Goal: Task Accomplishment & Management: Complete application form

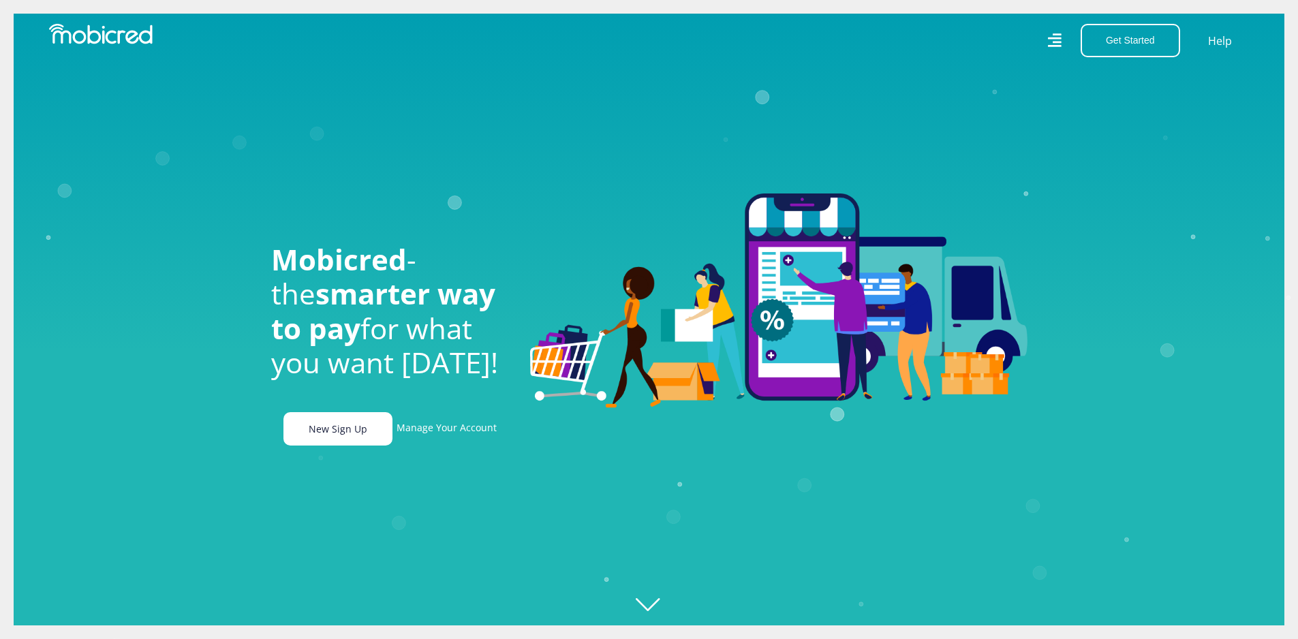
scroll to position [0, 971]
click at [335, 427] on link "New Sign Up" at bounding box center [338, 428] width 109 height 33
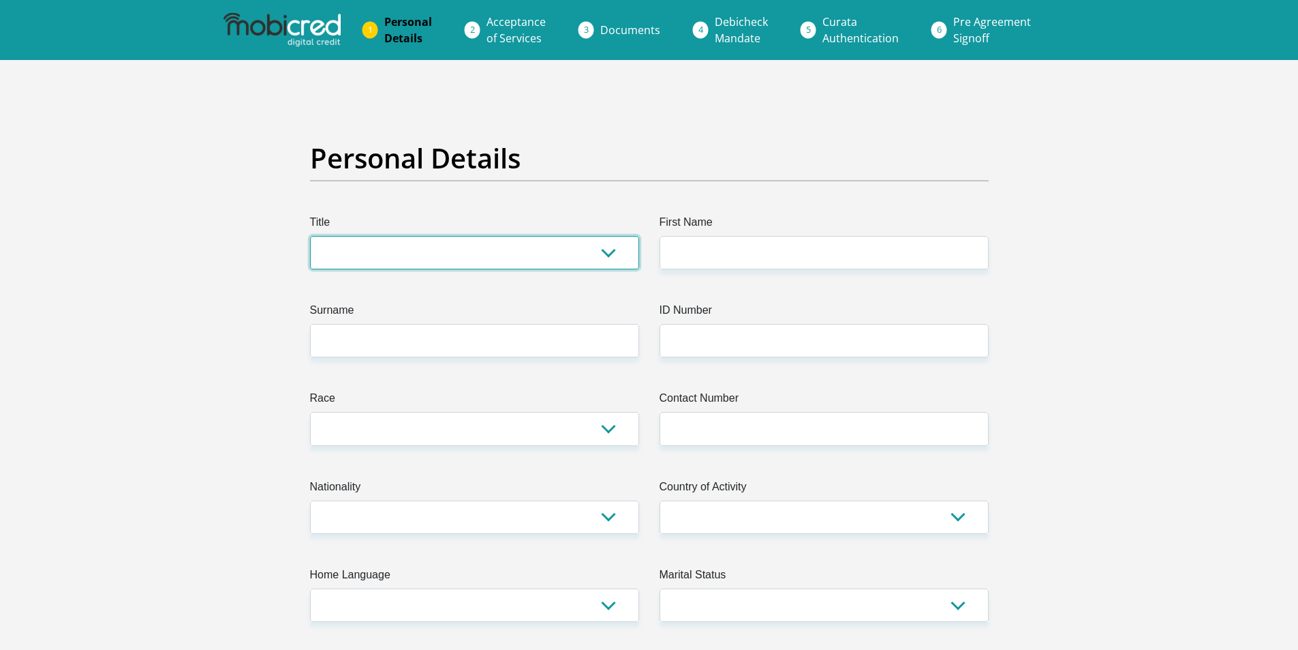
click at [606, 256] on select "Mr Ms Mrs Dr [PERSON_NAME]" at bounding box center [474, 252] width 329 height 33
select select "Mrs"
click at [310, 236] on select "Mr Ms Mrs Dr [PERSON_NAME]" at bounding box center [474, 252] width 329 height 33
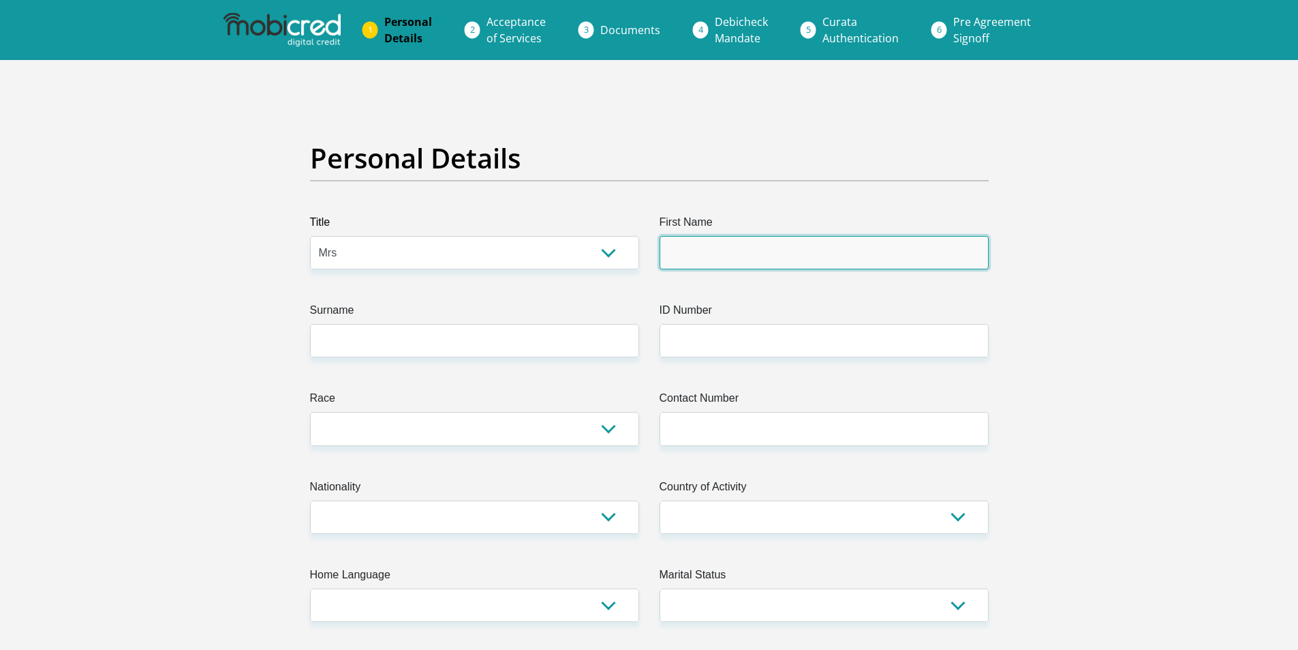
click at [741, 258] on input "First Name" at bounding box center [824, 252] width 329 height 33
type input "Yashica"
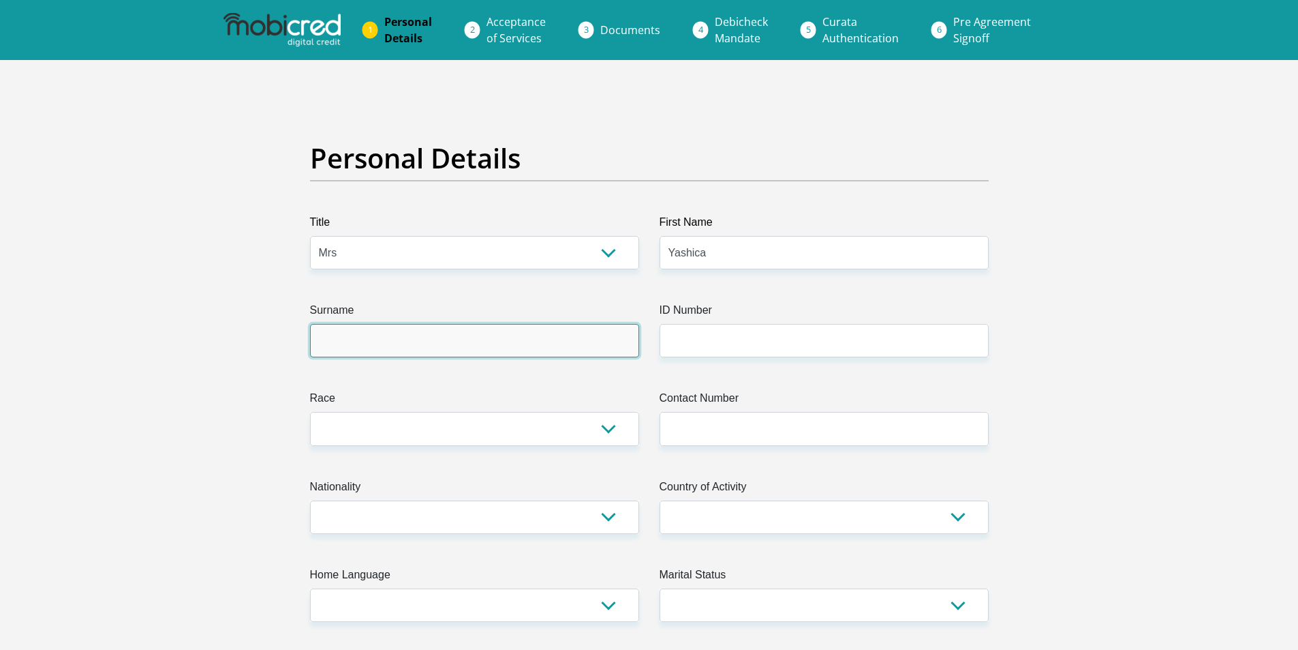
click at [432, 336] on input "Surname" at bounding box center [474, 340] width 329 height 33
type input "Moodley"
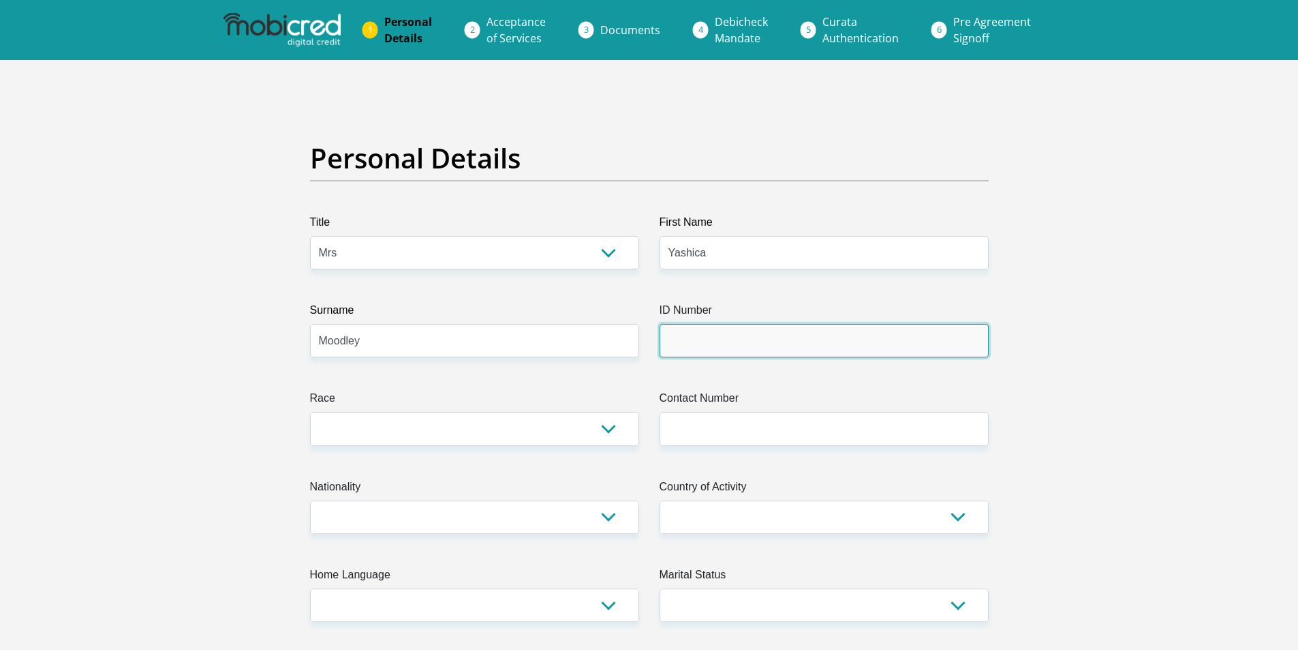
click at [669, 339] on input "ID Number" at bounding box center [824, 340] width 329 height 33
type input "7506230078080"
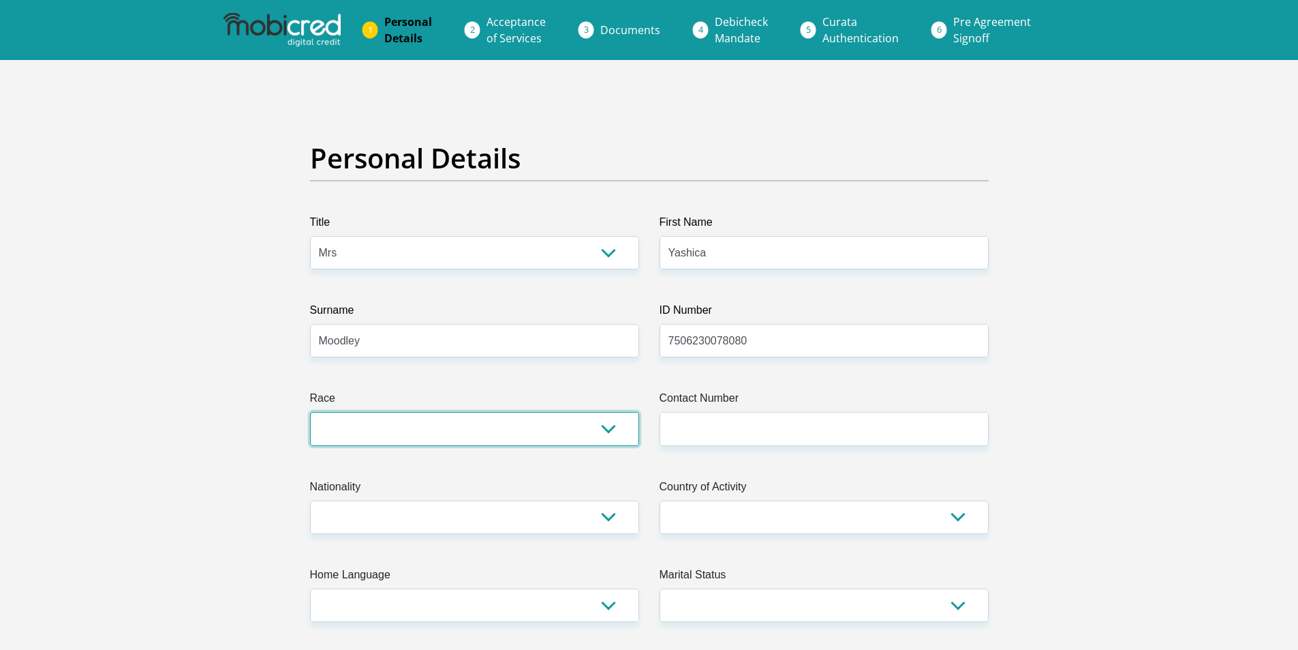
click at [585, 425] on select "Black Coloured Indian White Other" at bounding box center [474, 428] width 329 height 33
select select "3"
click at [310, 412] on select "Black Coloured Indian White Other" at bounding box center [474, 428] width 329 height 33
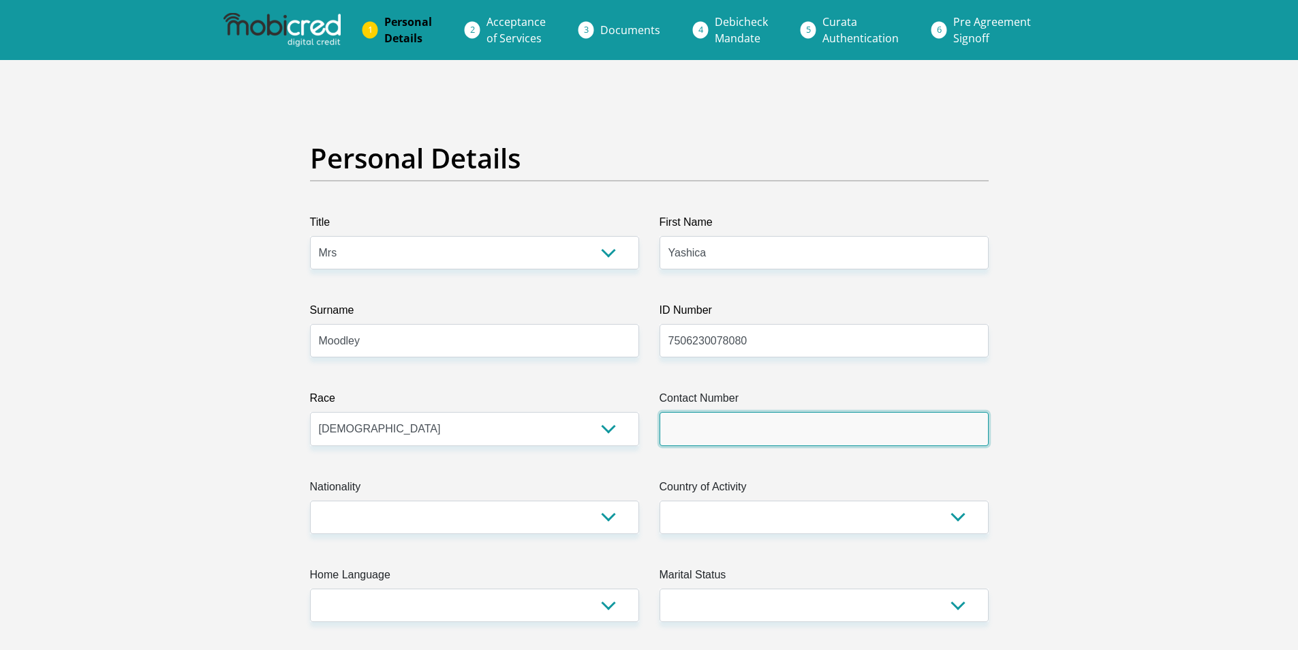
click at [716, 436] on input "Contact Number" at bounding box center [824, 428] width 329 height 33
type input "0828244313"
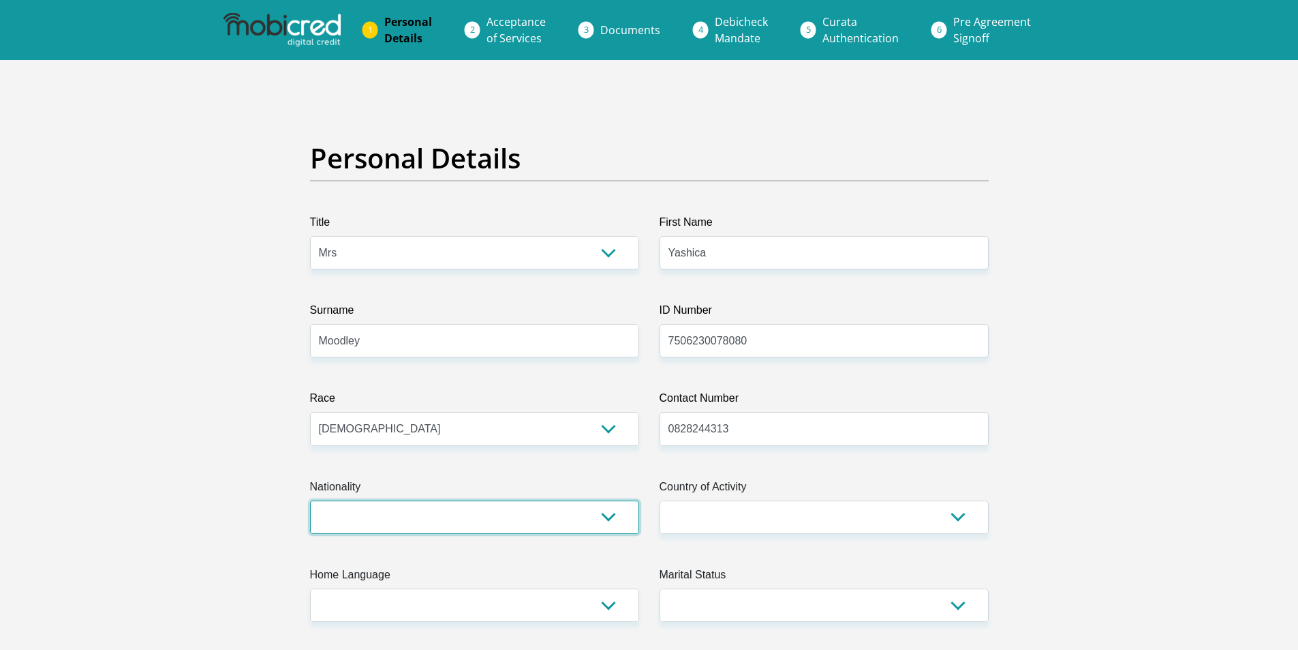
click at [534, 527] on select "[GEOGRAPHIC_DATA] [GEOGRAPHIC_DATA] [GEOGRAPHIC_DATA] [GEOGRAPHIC_DATA] [GEOGRA…" at bounding box center [474, 516] width 329 height 33
select select "ZAF"
click at [310, 500] on select "[GEOGRAPHIC_DATA] [GEOGRAPHIC_DATA] [GEOGRAPHIC_DATA] [GEOGRAPHIC_DATA] [GEOGRA…" at bounding box center [474, 516] width 329 height 33
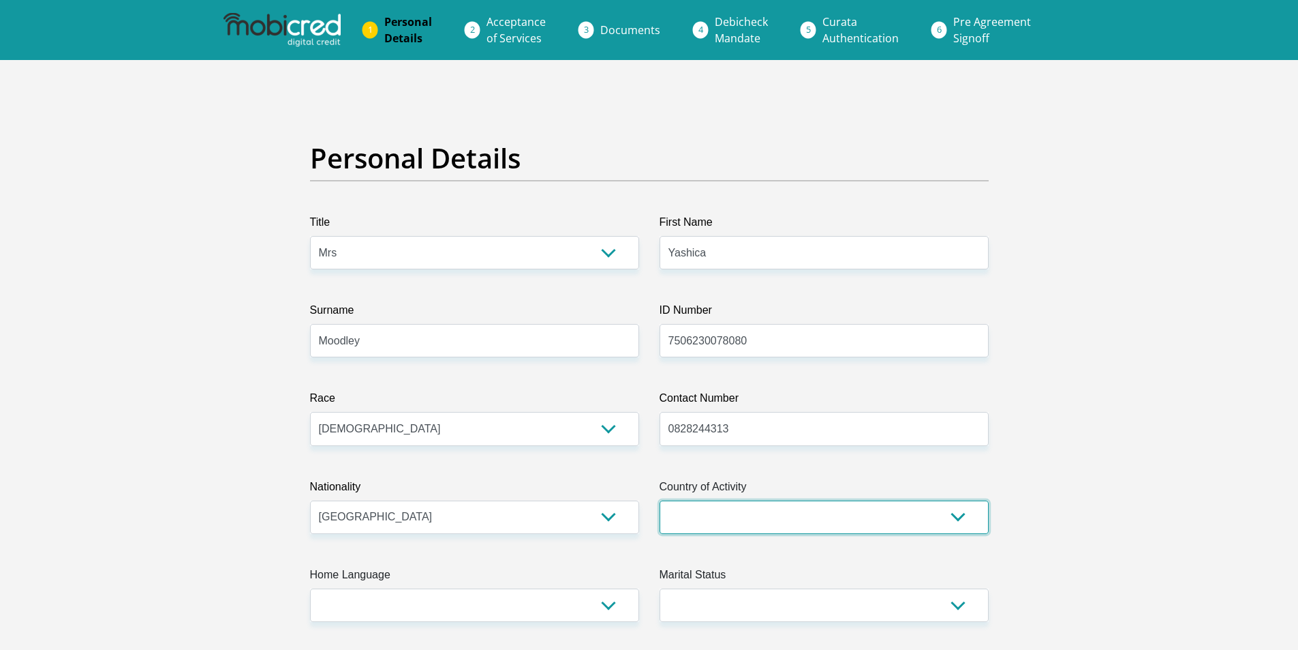
click at [766, 528] on select "[GEOGRAPHIC_DATA] [GEOGRAPHIC_DATA] [GEOGRAPHIC_DATA] [GEOGRAPHIC_DATA] [GEOGRA…" at bounding box center [824, 516] width 329 height 33
select select "ZAF"
click at [660, 500] on select "[GEOGRAPHIC_DATA] [GEOGRAPHIC_DATA] [GEOGRAPHIC_DATA] [GEOGRAPHIC_DATA] [GEOGRA…" at bounding box center [824, 516] width 329 height 33
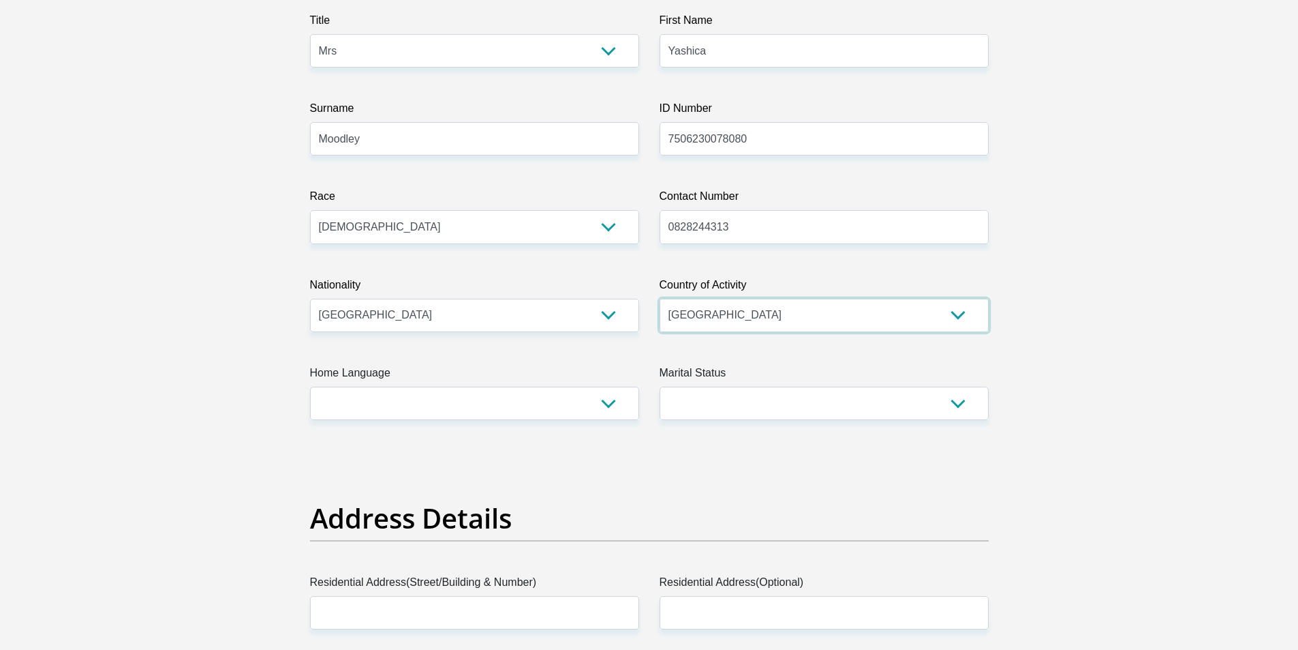
scroll to position [204, 0]
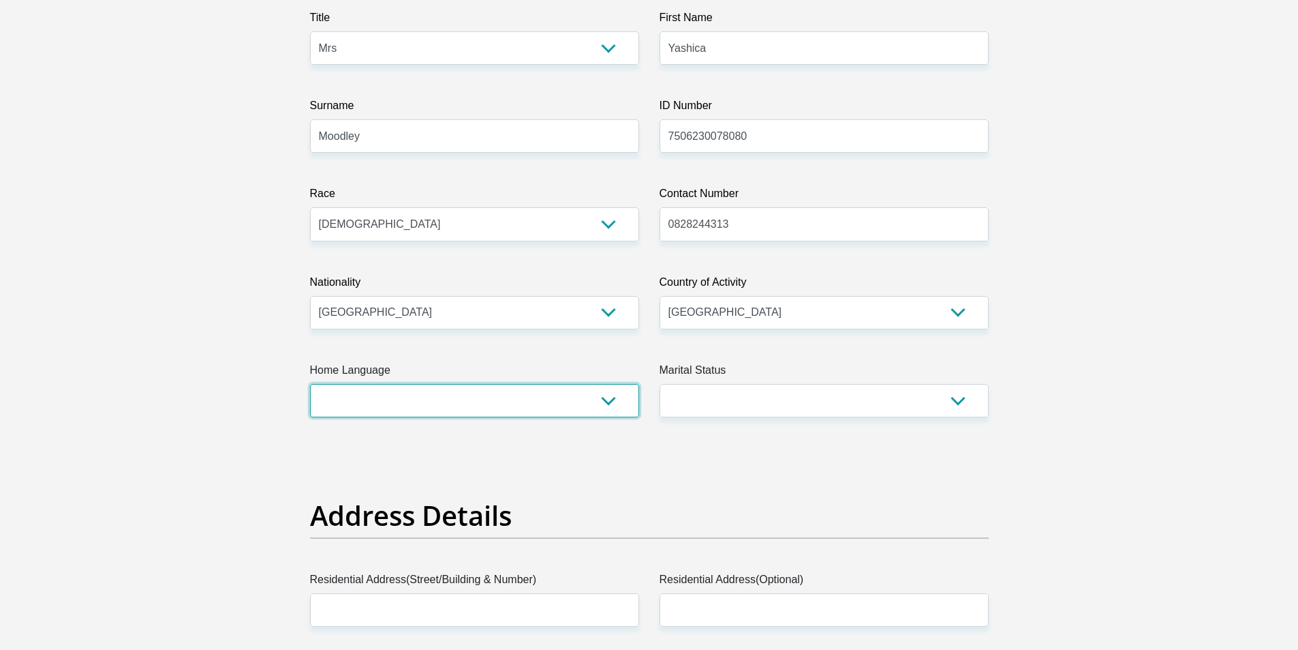
click at [604, 403] on select "Afrikaans English Sepedi South Ndebele Southern Sotho Swati Tsonga Tswana Venda…" at bounding box center [474, 400] width 329 height 33
select select "eng"
click at [310, 384] on select "Afrikaans English Sepedi South Ndebele Southern Sotho Swati Tsonga Tswana Venda…" at bounding box center [474, 400] width 329 height 33
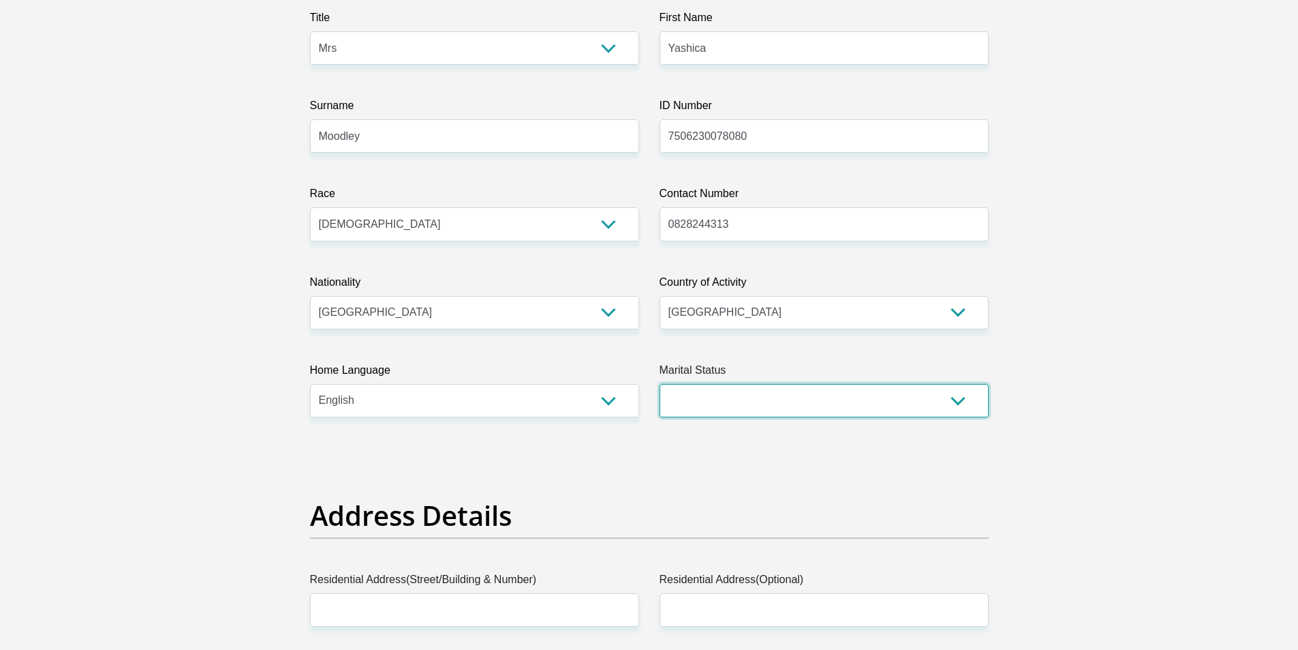
click at [947, 403] on select "Married ANC Single Divorced Widowed Married COP or Customary Law" at bounding box center [824, 400] width 329 height 33
select select "5"
click at [660, 384] on select "Married ANC Single Divorced Widowed Married COP or Customary Law" at bounding box center [824, 400] width 329 height 33
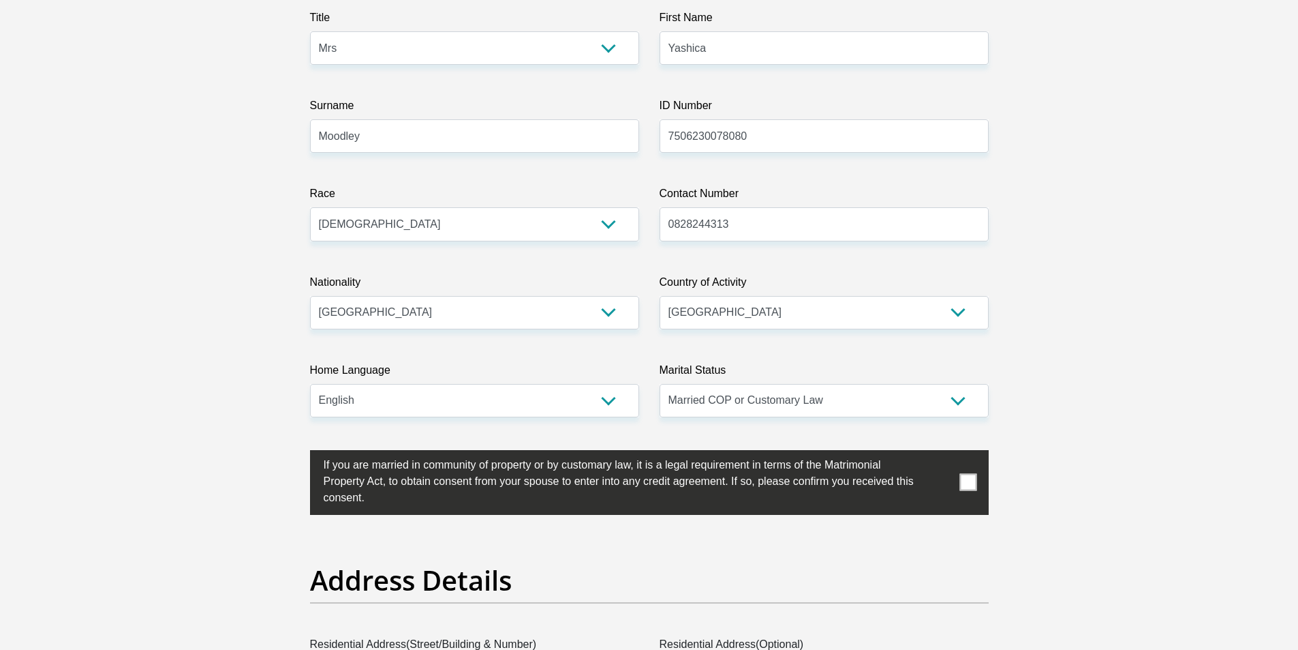
click at [965, 480] on span at bounding box center [968, 482] width 17 height 17
click at [296, 453] on input "checkbox" at bounding box center [296, 453] width 0 height 0
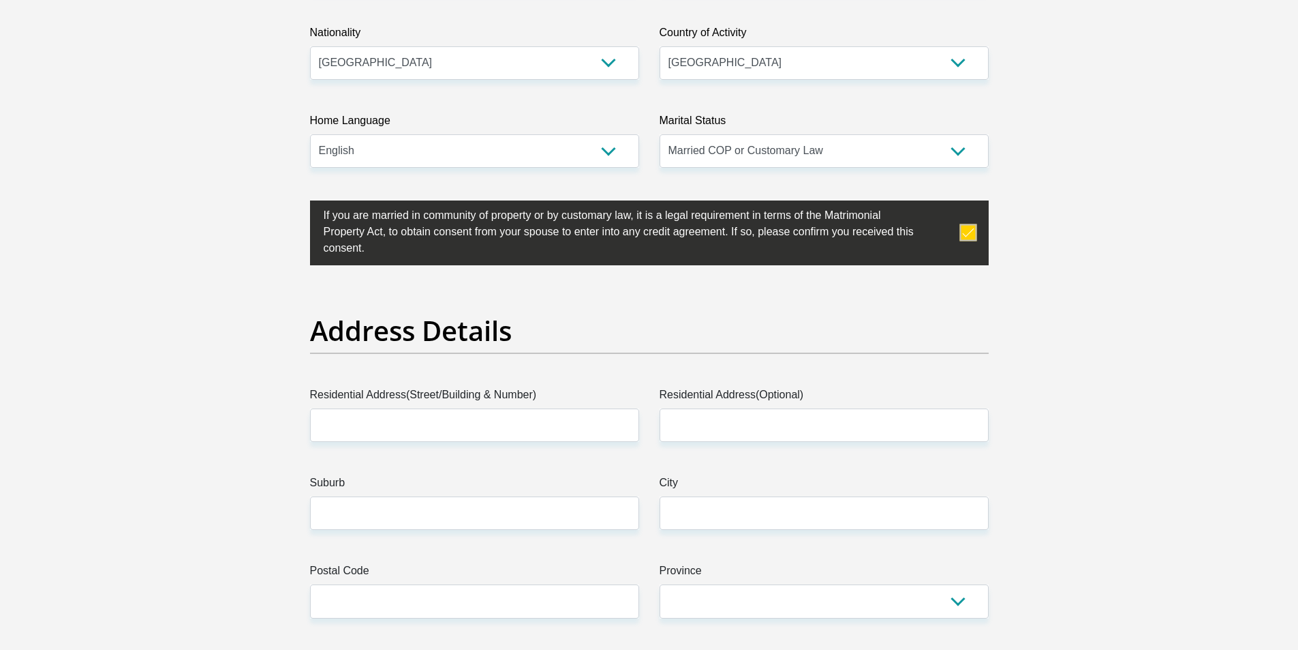
scroll to position [477, 0]
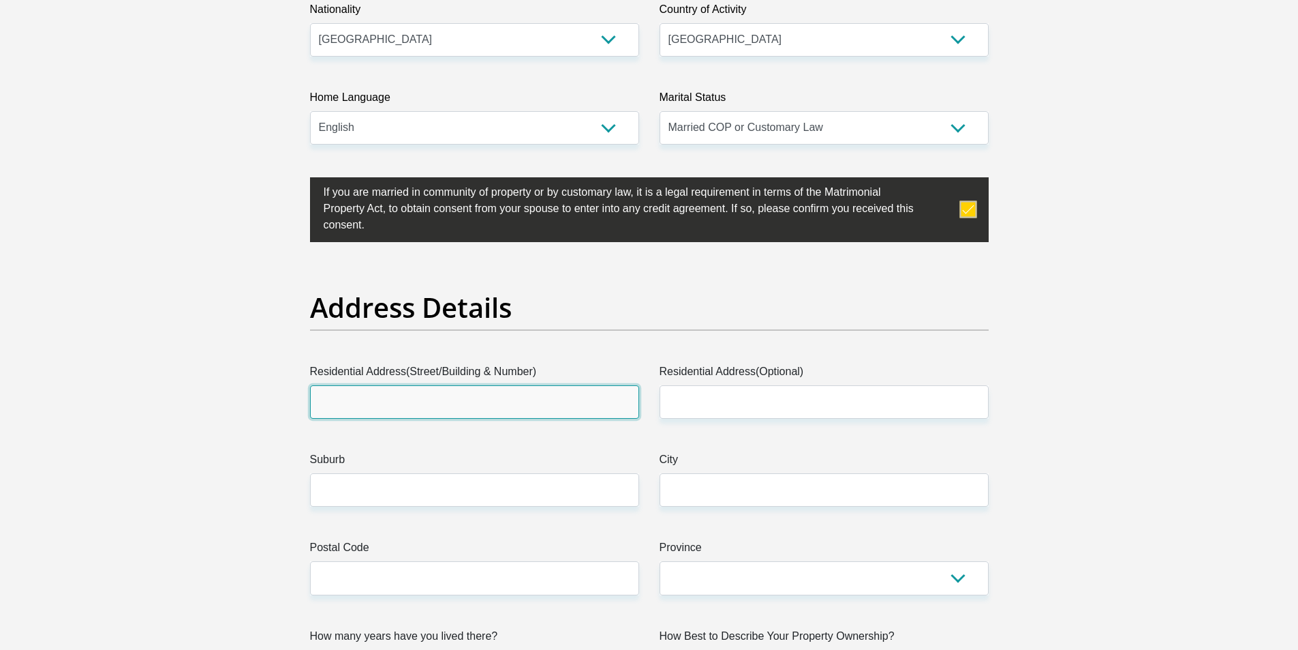
click at [521, 398] on input "Residential Address(Street/Building & Number)" at bounding box center [474, 401] width 329 height 33
type input "[STREET_ADDRESS]"
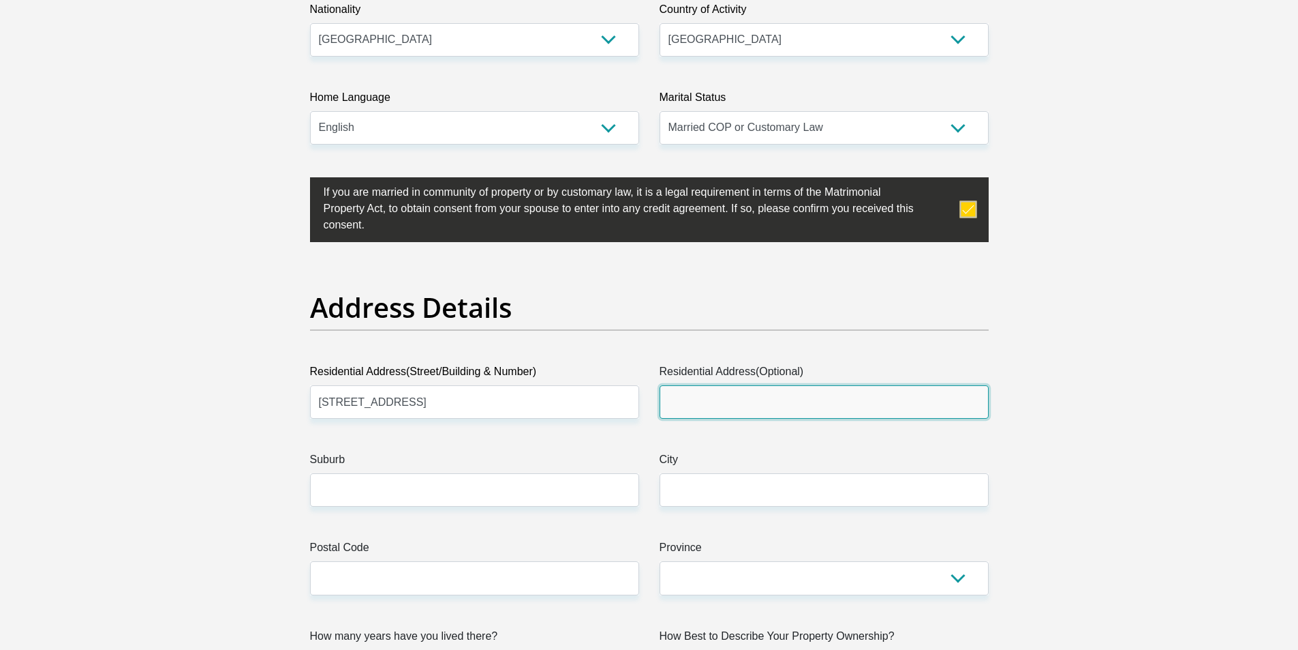
click at [701, 402] on input "Residential Address(Optional)" at bounding box center [824, 401] width 329 height 33
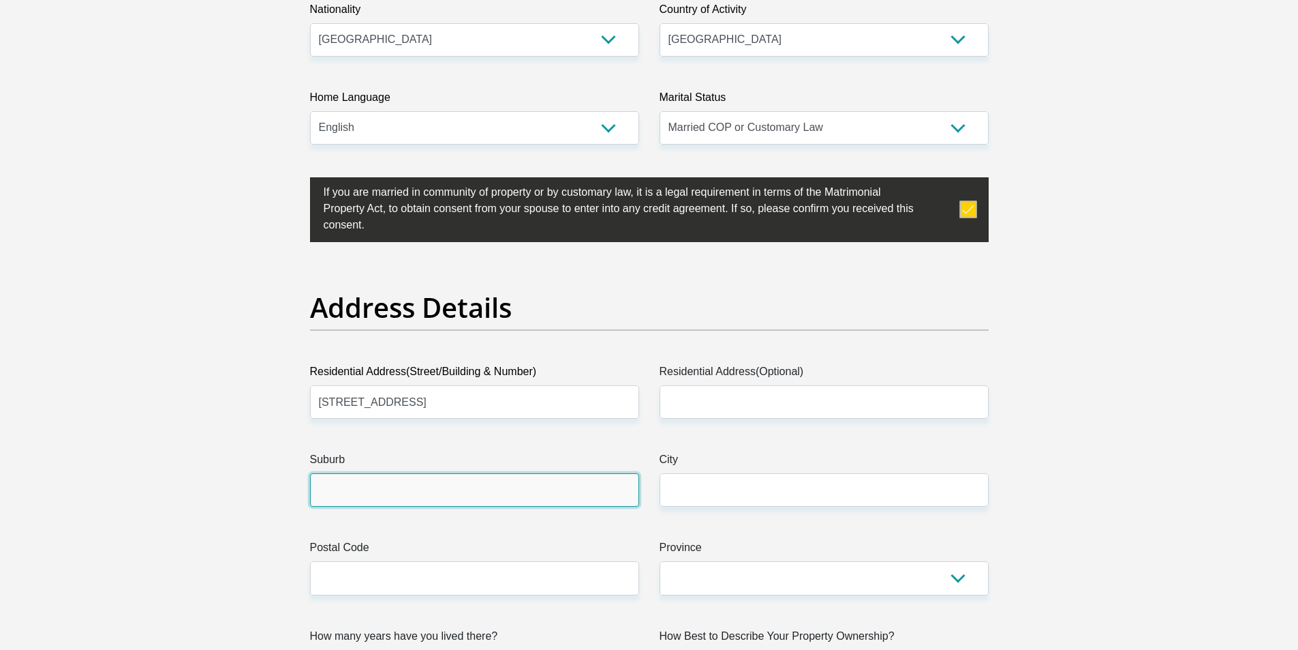
click at [446, 491] on input "Suburb" at bounding box center [474, 489] width 329 height 33
type input "[PERSON_NAME]"
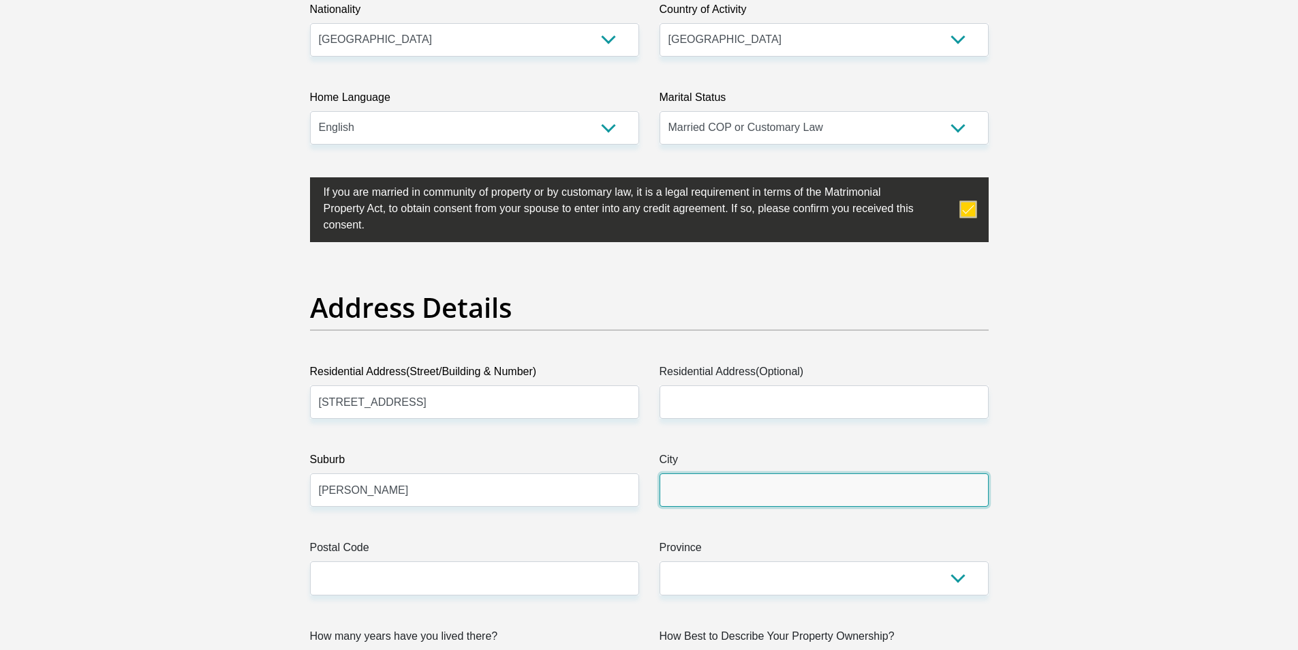
click at [712, 496] on input "City" at bounding box center [824, 489] width 329 height 33
type input "[GEOGRAPHIC_DATA]"
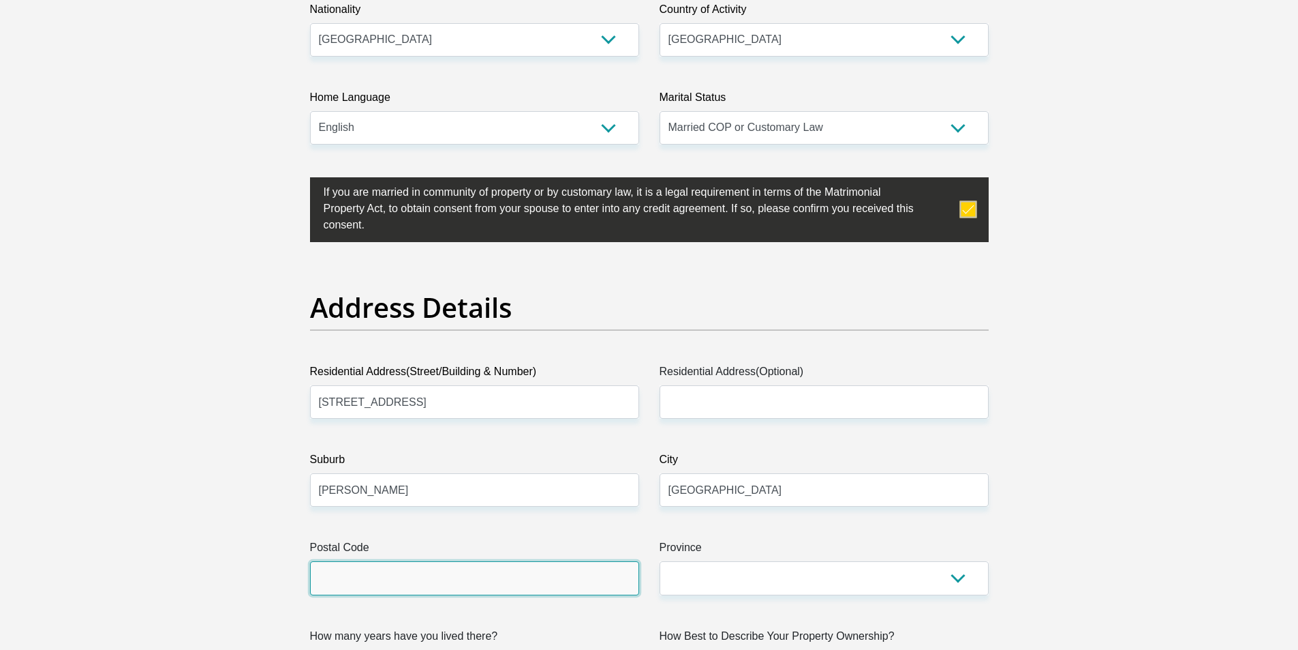
click at [491, 585] on input "Postal Code" at bounding box center [474, 577] width 329 height 33
type input "4399"
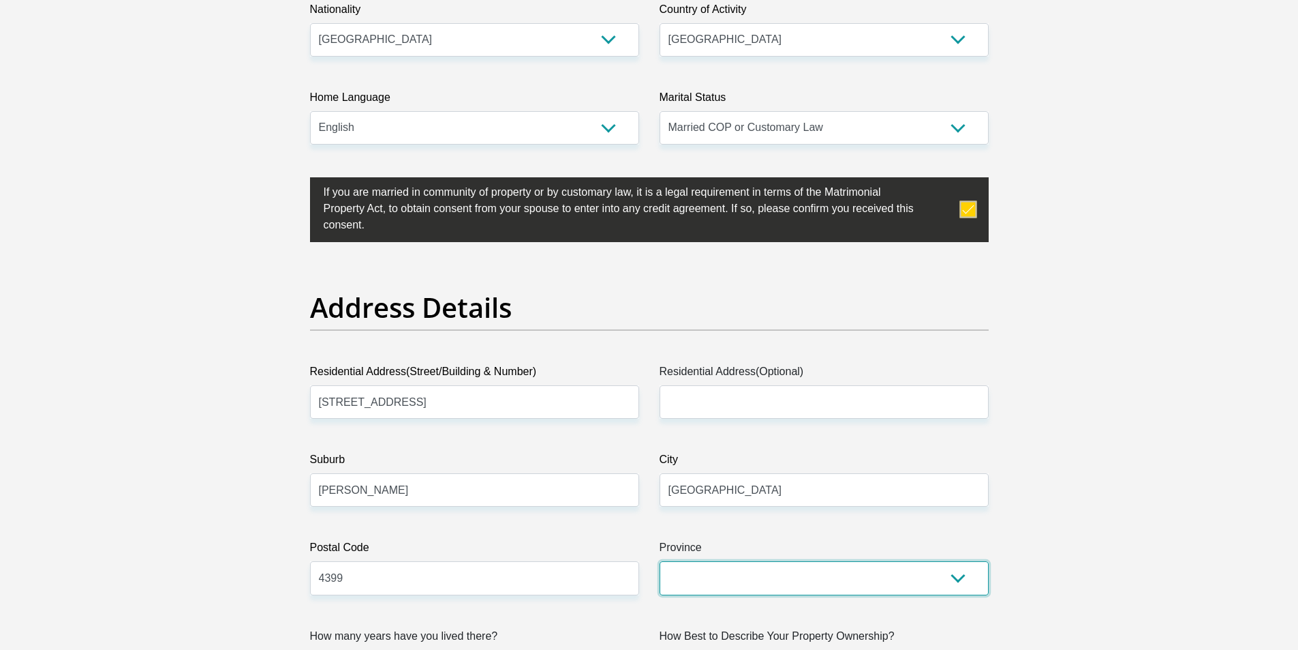
click at [778, 581] on select "Eastern Cape Free State [GEOGRAPHIC_DATA] [GEOGRAPHIC_DATA][DATE] [GEOGRAPHIC_D…" at bounding box center [824, 577] width 329 height 33
select select "[GEOGRAPHIC_DATA][DATE]"
click at [660, 561] on select "Eastern Cape Free State [GEOGRAPHIC_DATA] [GEOGRAPHIC_DATA][DATE] [GEOGRAPHIC_D…" at bounding box center [824, 577] width 329 height 33
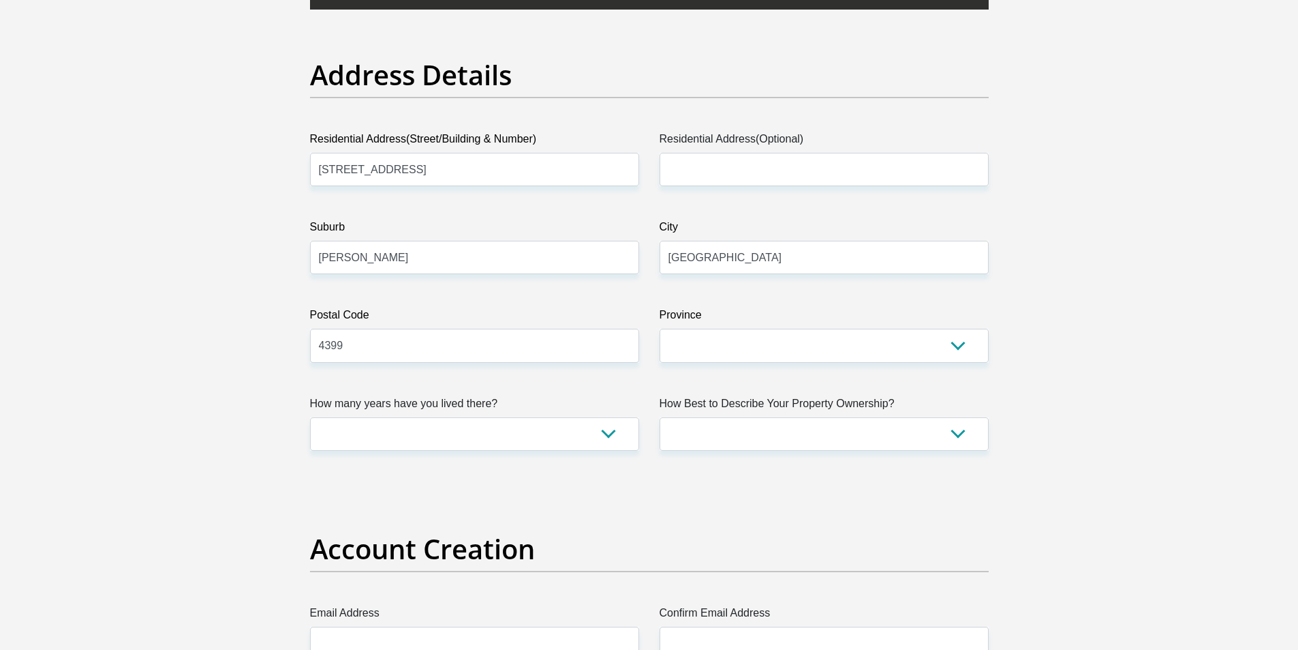
scroll to position [750, 0]
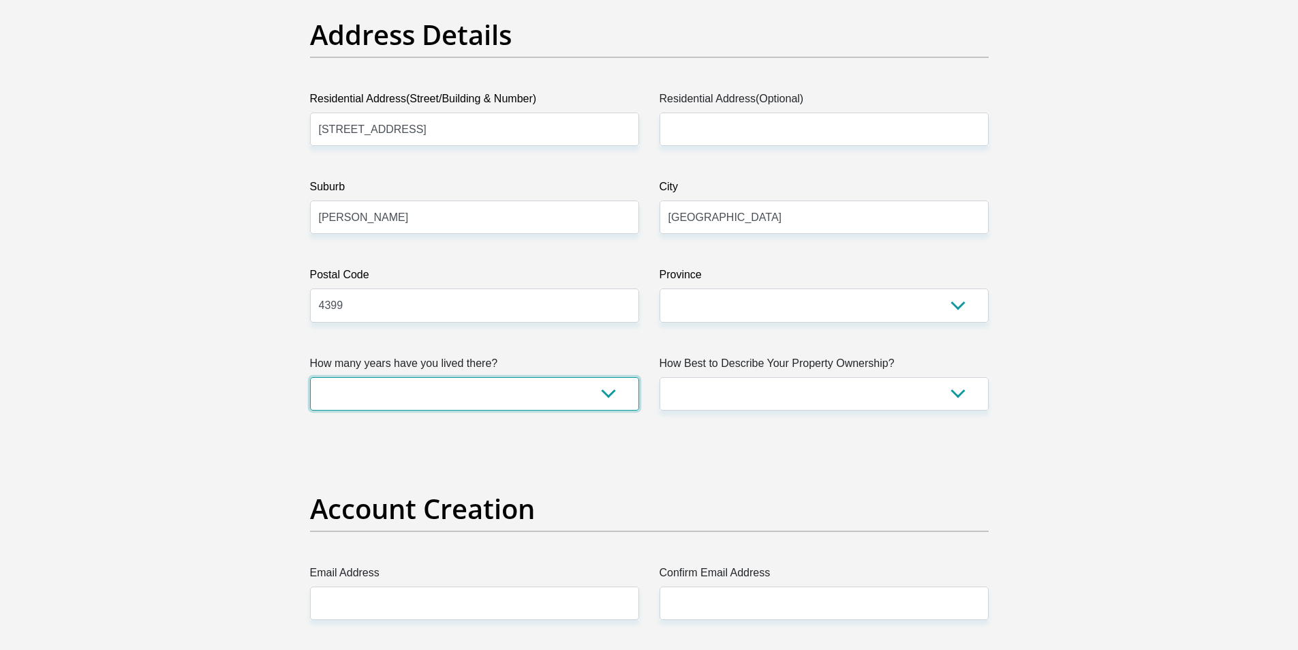
click at [599, 393] on select "less than 1 year 1-3 years 3-5 years 5+ years" at bounding box center [474, 393] width 329 height 33
select select "5"
click at [310, 377] on select "less than 1 year 1-3 years 3-5 years 5+ years" at bounding box center [474, 393] width 329 height 33
click at [952, 392] on select "Owned Rented Family Owned Company Dwelling" at bounding box center [824, 393] width 329 height 33
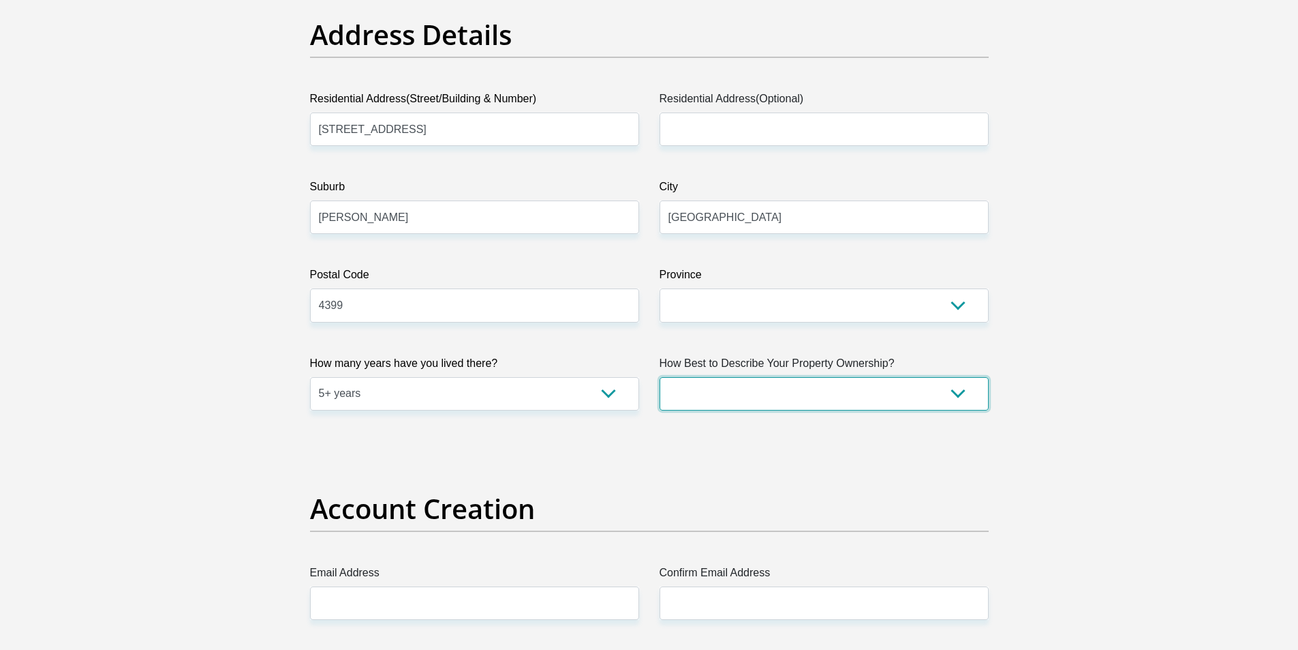
select select "Owned"
click at [660, 377] on select "Owned Rented Family Owned Company Dwelling" at bounding box center [824, 393] width 329 height 33
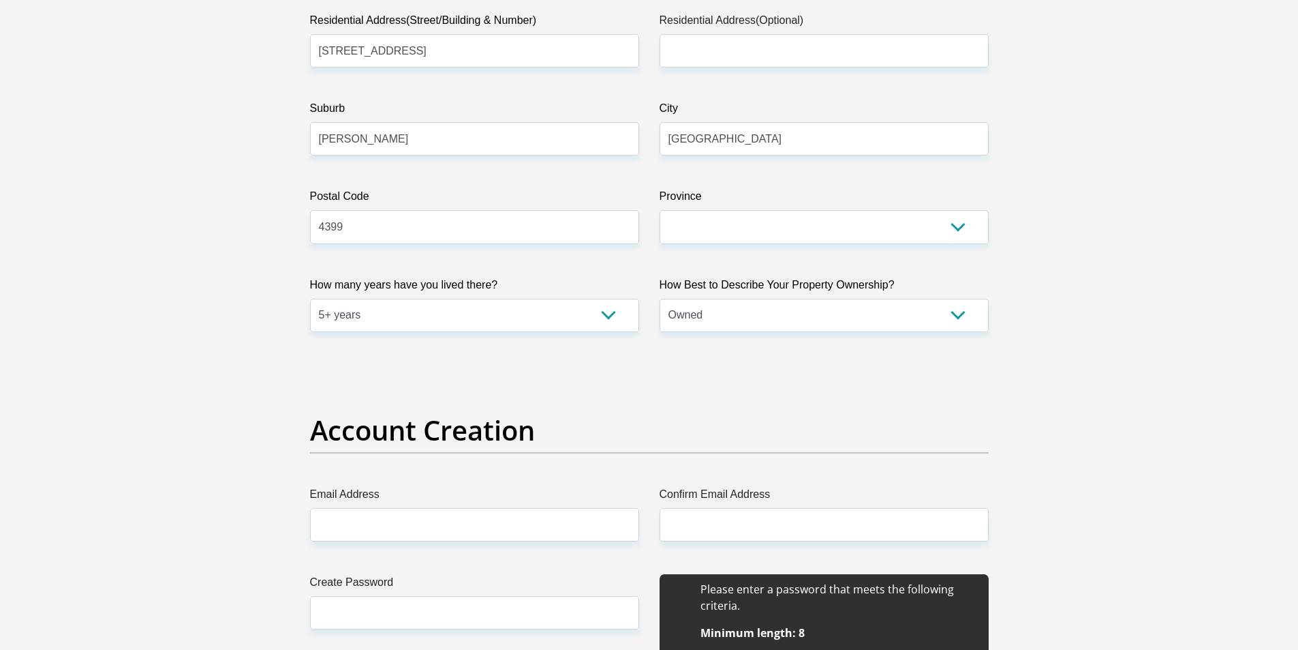
scroll to position [954, 0]
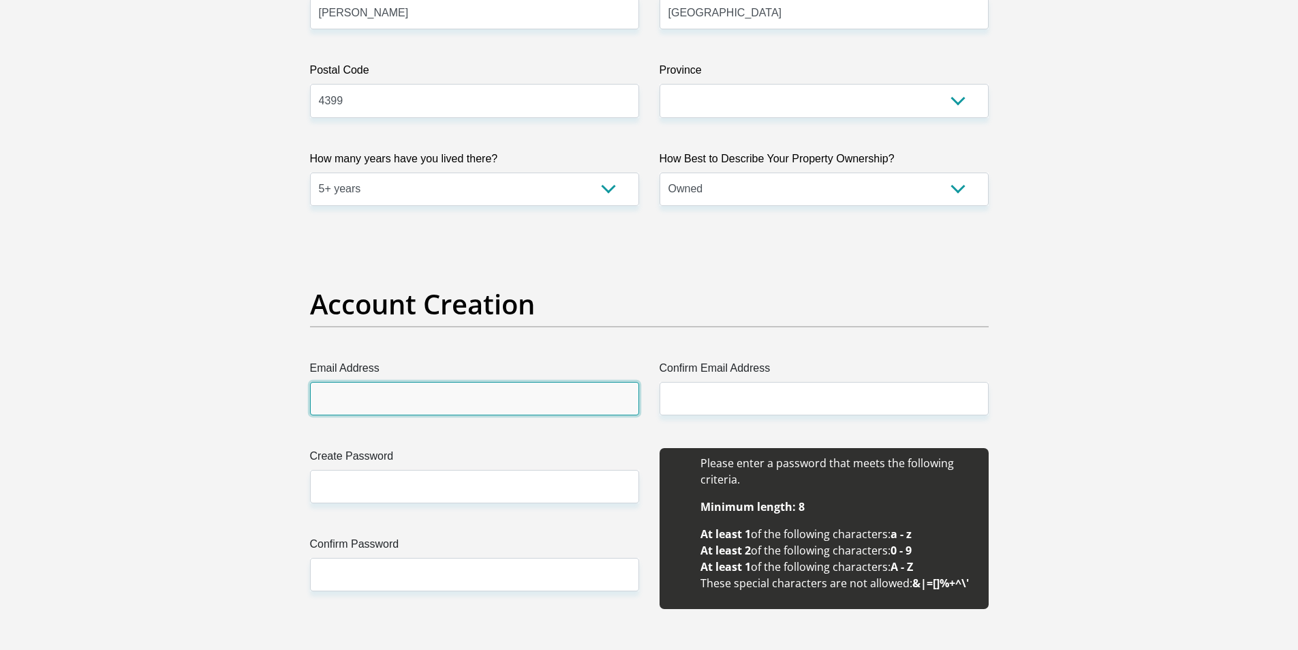
click at [474, 391] on input "Email Address" at bounding box center [474, 398] width 329 height 33
click at [476, 397] on input "[EMAIL_ADDRESS][DOMAIN_NAME]" at bounding box center [474, 398] width 329 height 33
type input "[EMAIL_ADDRESS][DOMAIN_NAME]"
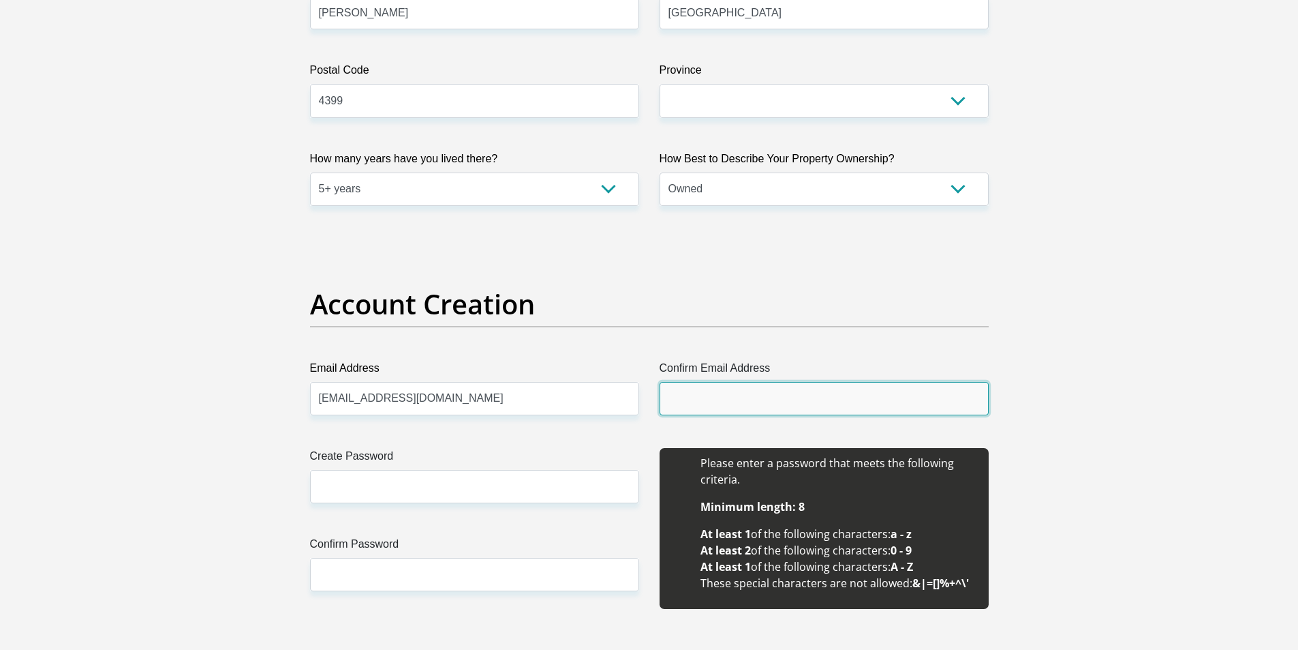
click at [691, 395] on input "Confirm Email Address" at bounding box center [824, 398] width 329 height 33
paste input "[EMAIL_ADDRESS][DOMAIN_NAME]"
type input "[EMAIL_ADDRESS][DOMAIN_NAME]"
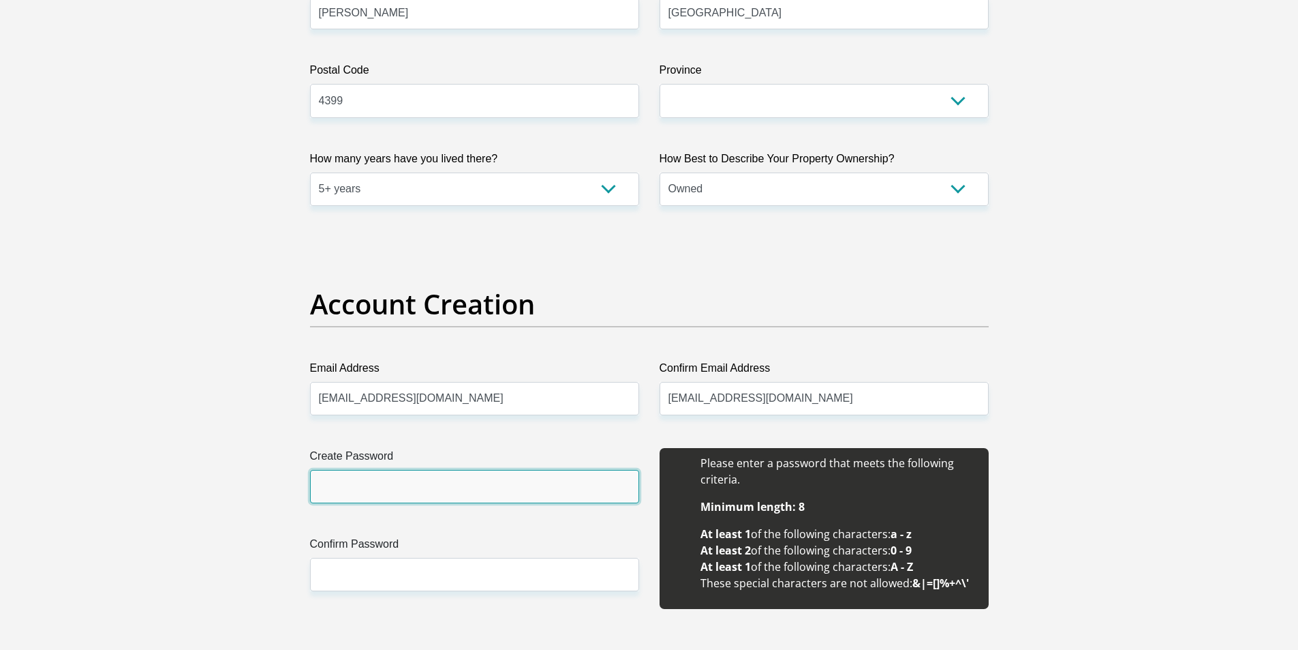
click at [356, 487] on input "Create Password" at bounding box center [474, 486] width 329 height 33
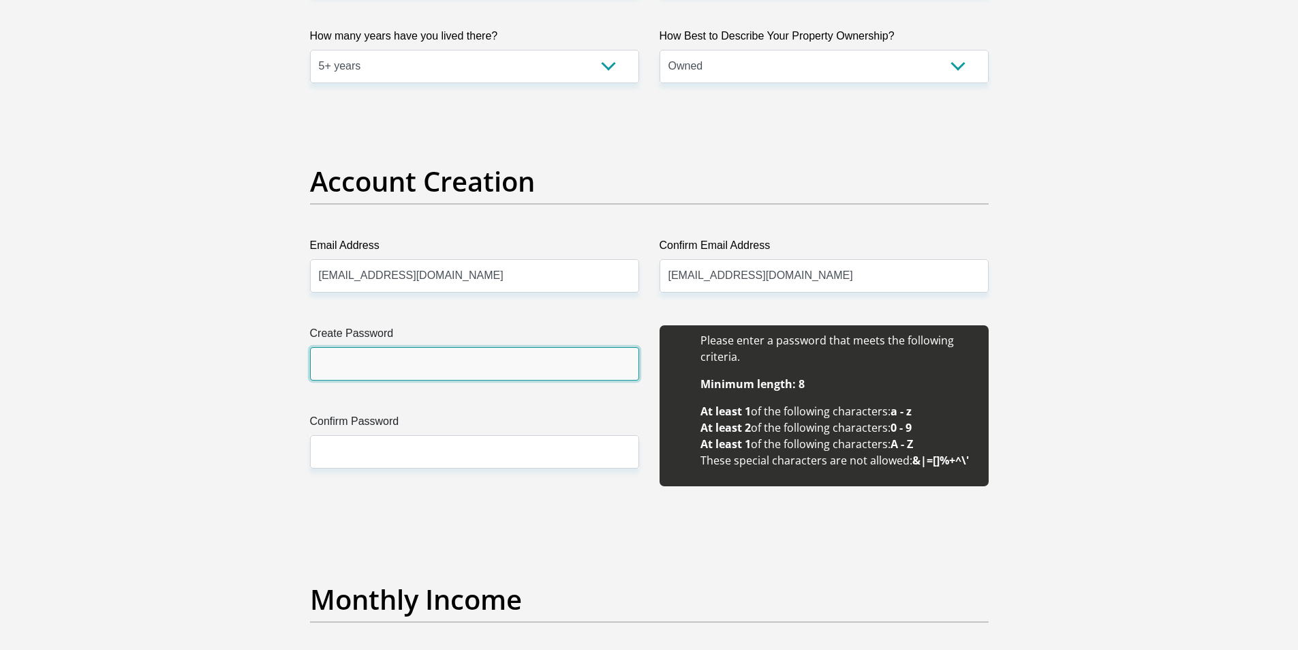
scroll to position [1159, 0]
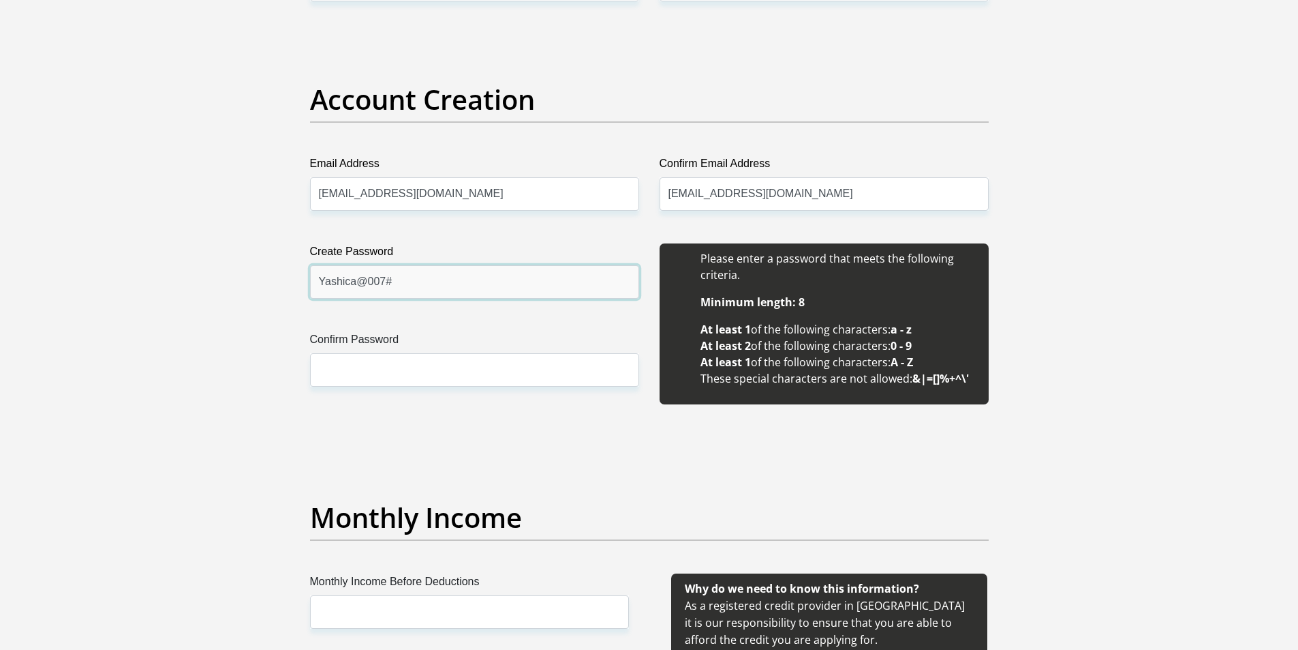
type input "Yashica@007#"
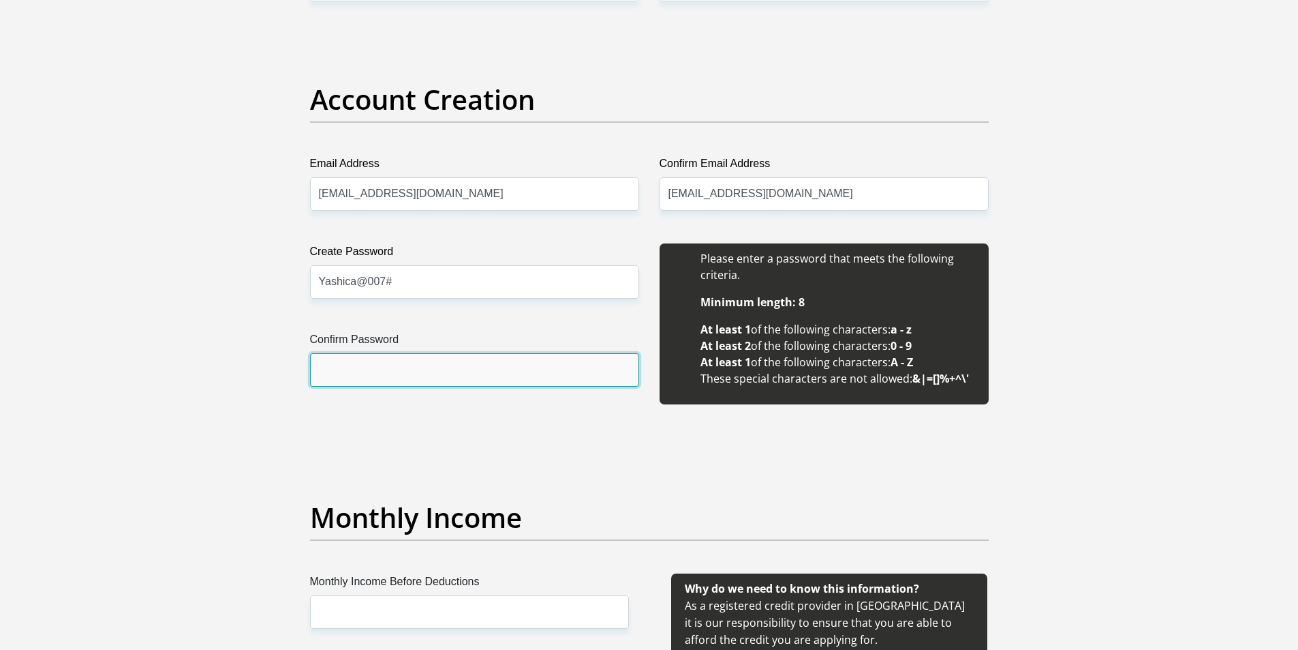
click at [339, 372] on input "Confirm Password" at bounding box center [474, 369] width 329 height 33
type input "Yashica@007#"
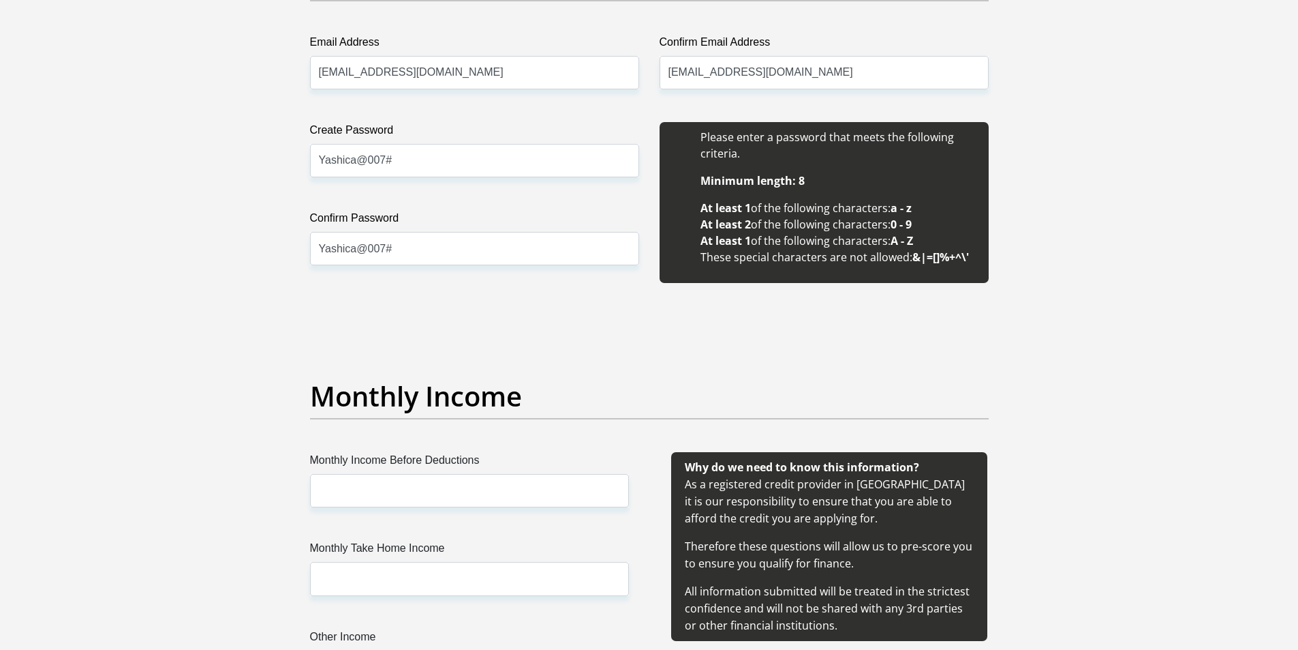
scroll to position [1295, 0]
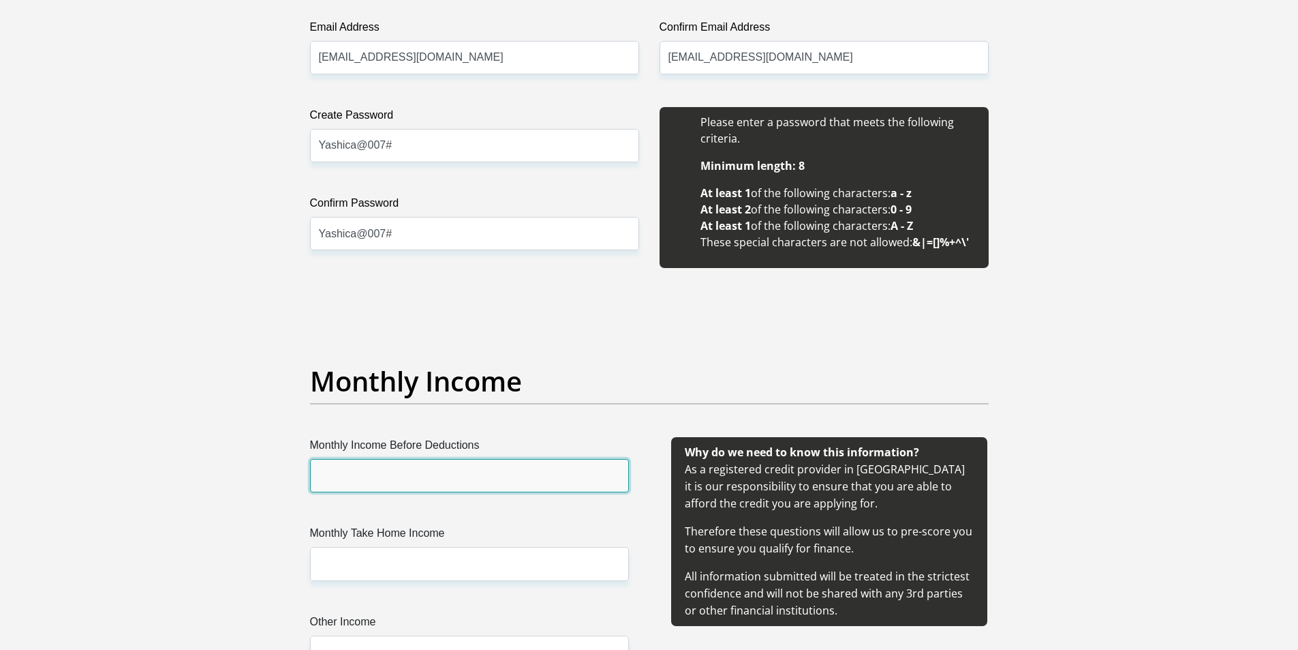
click at [383, 475] on input "Monthly Income Before Deductions" at bounding box center [469, 475] width 319 height 33
type input "44000"
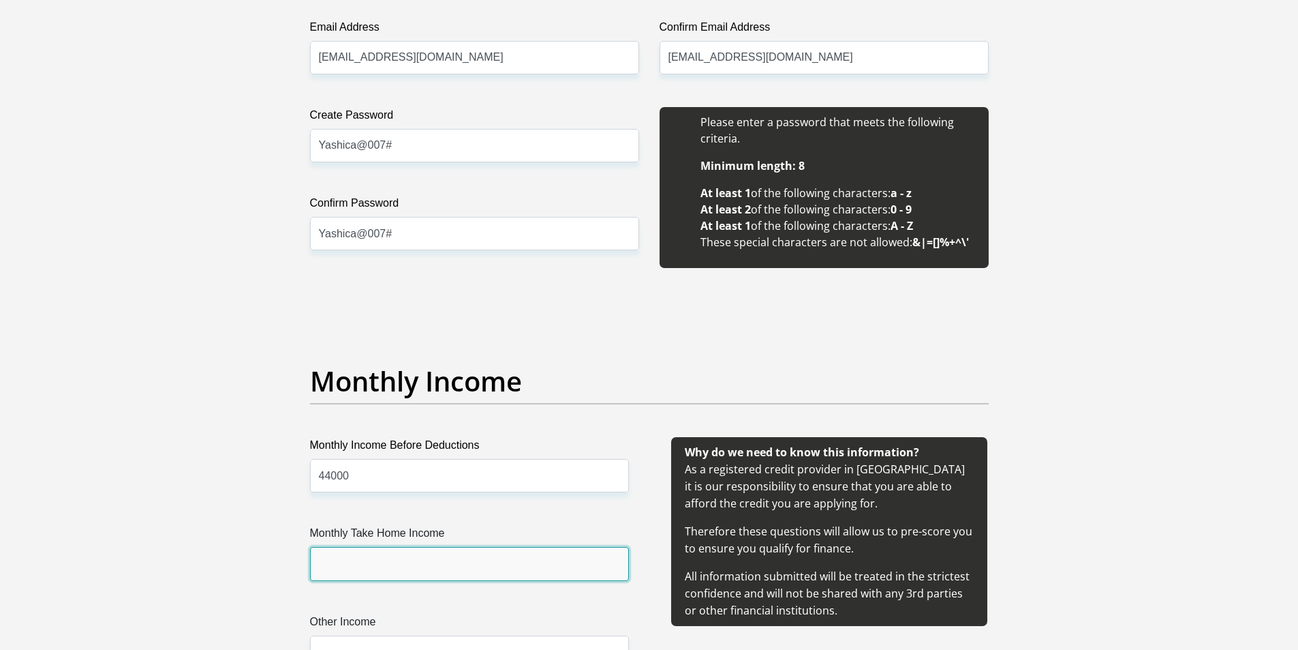
click at [382, 573] on input "Monthly Take Home Income" at bounding box center [469, 563] width 319 height 33
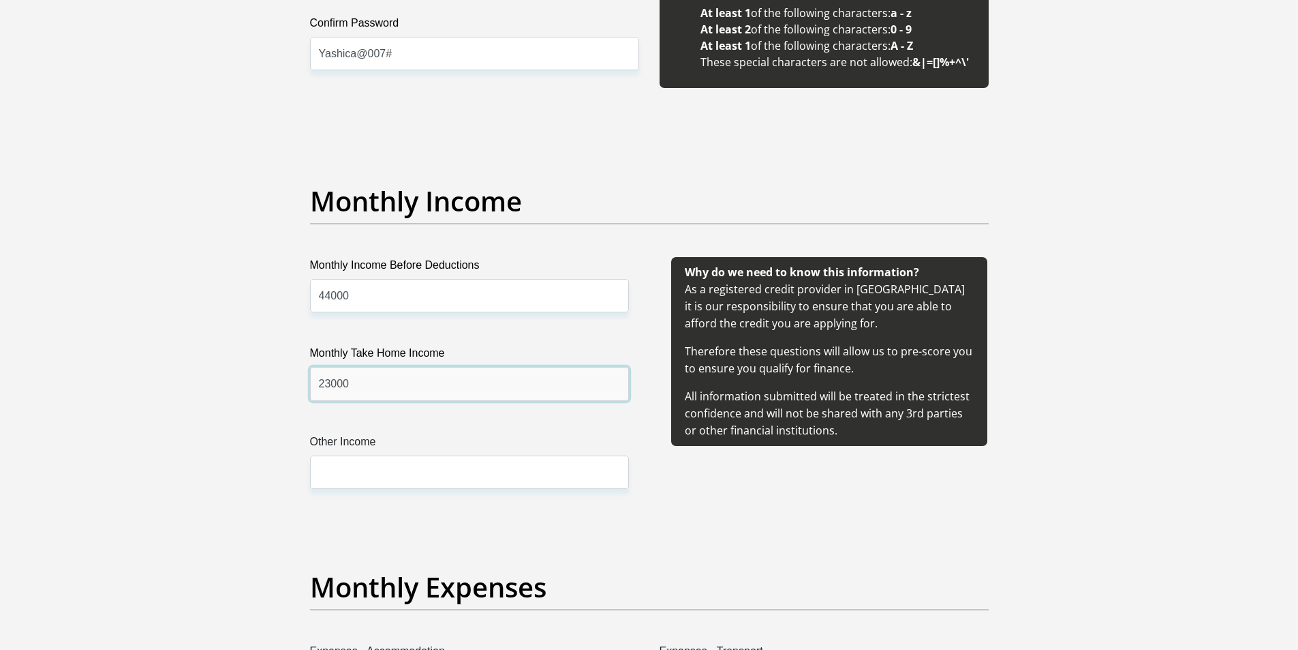
scroll to position [1568, 0]
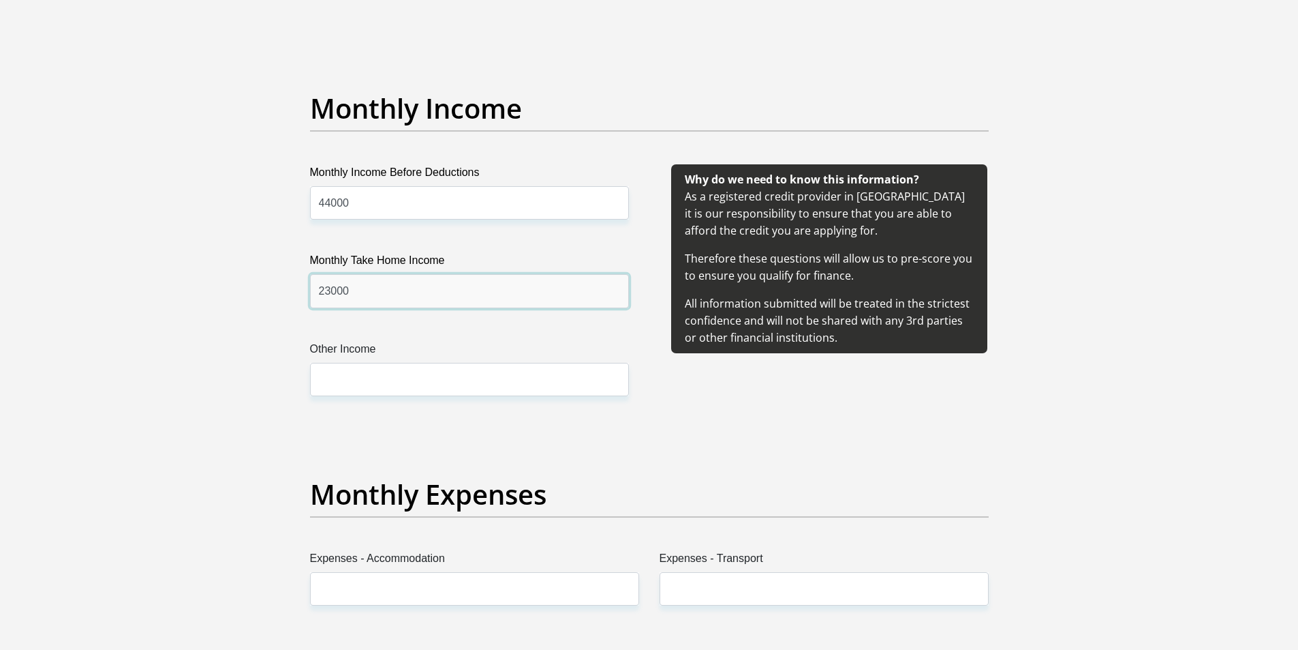
type input "23000"
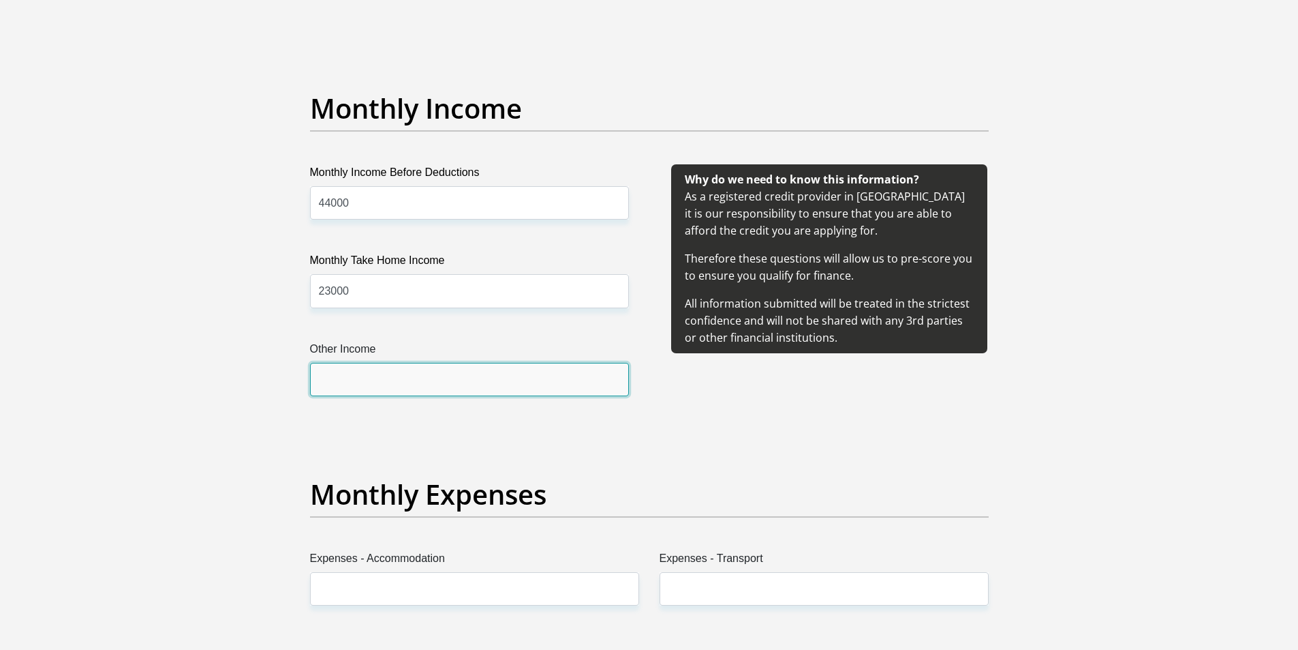
click at [345, 383] on input "Other Income" at bounding box center [469, 379] width 319 height 33
type input "0"
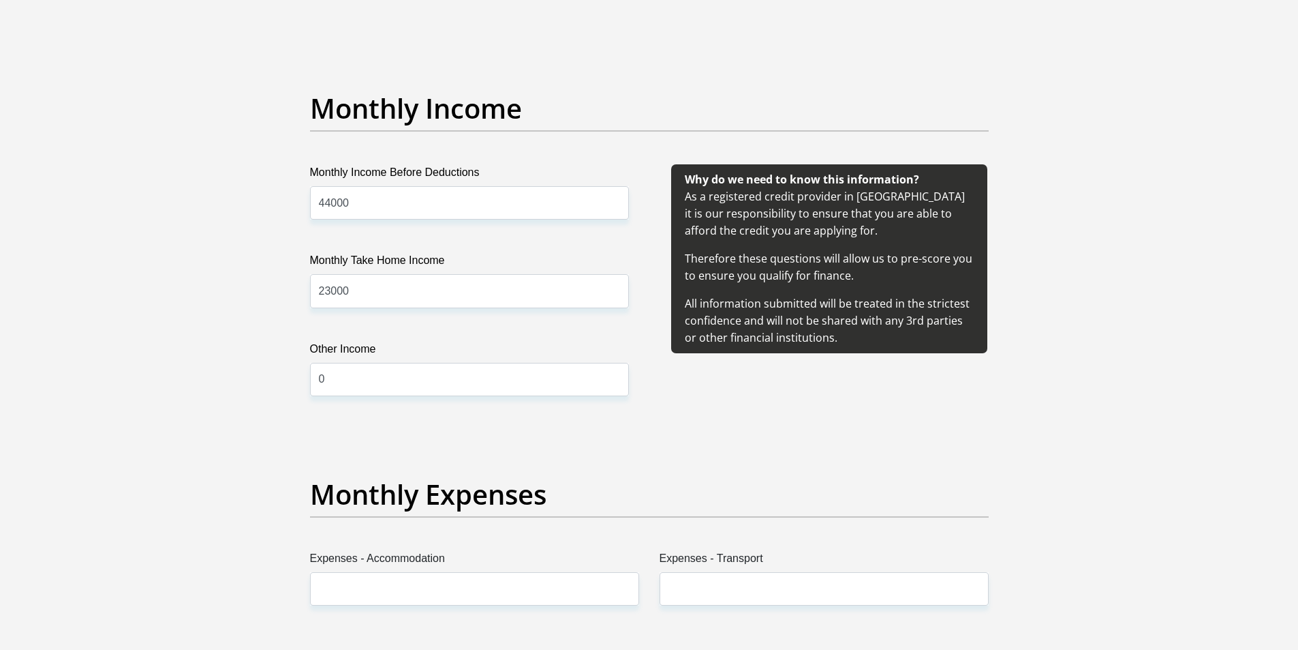
click at [316, 426] on div "Monthly Income Before Deductions 44000 Monthly Take Home Income 23000 Other Inc…" at bounding box center [470, 296] width 360 height 264
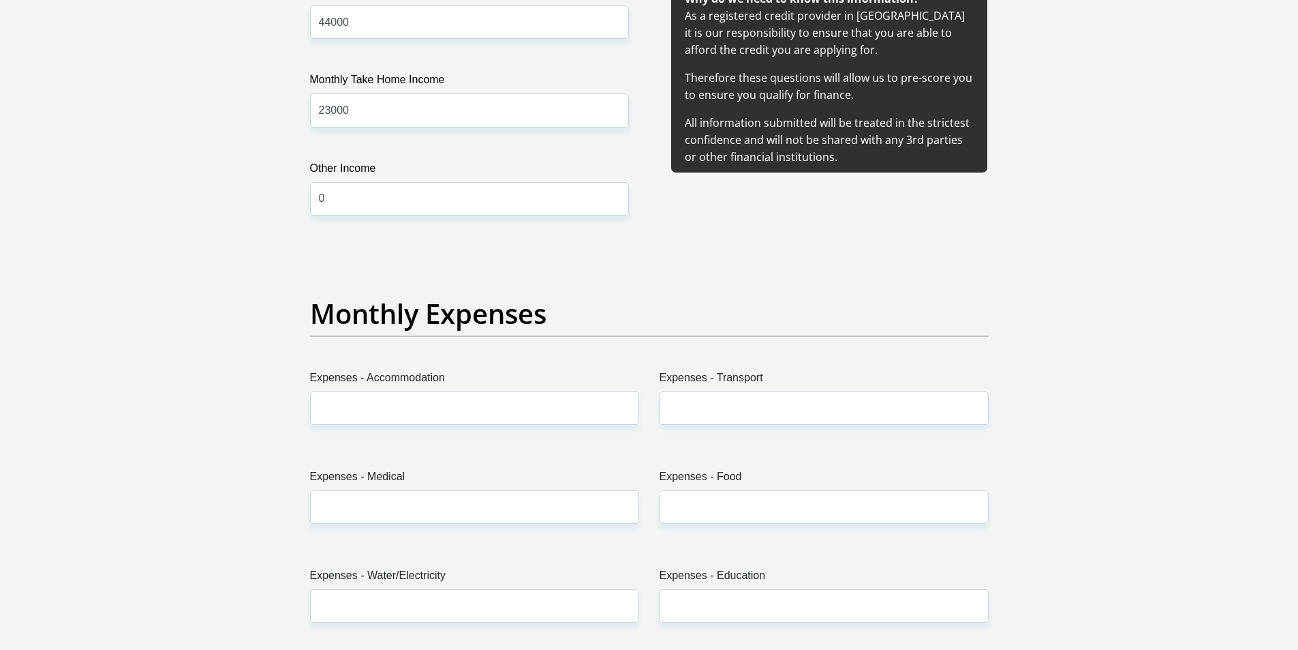
scroll to position [1772, 0]
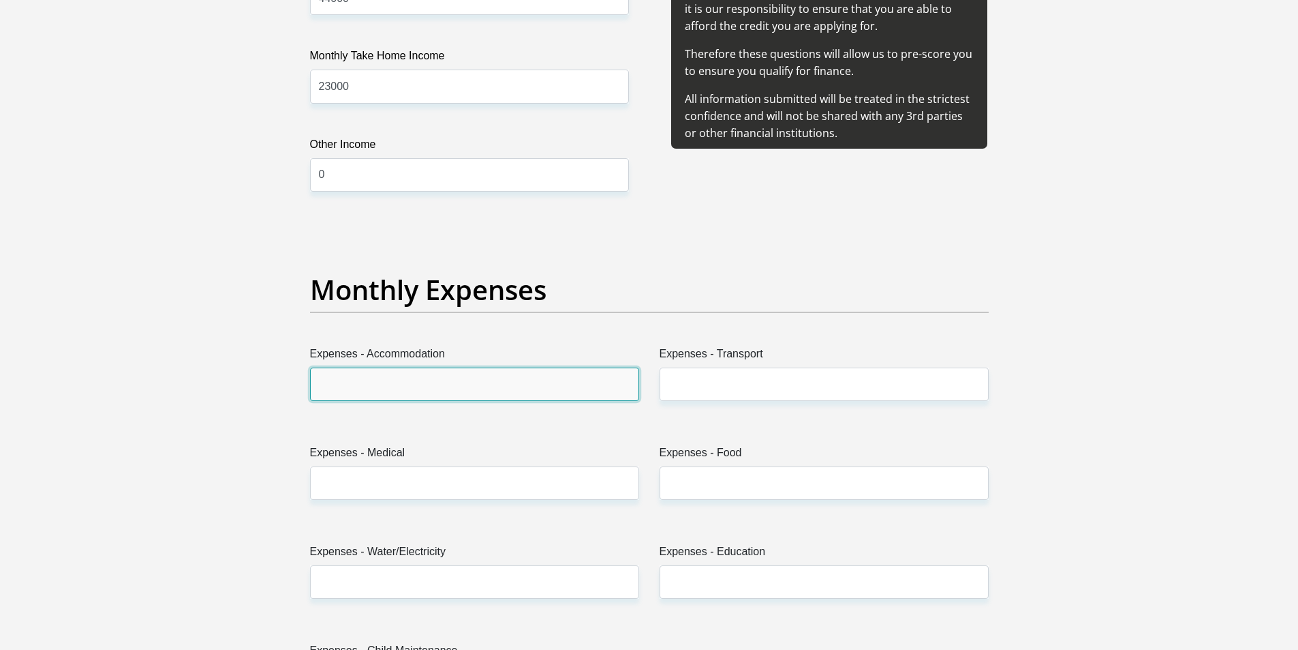
click at [550, 389] on input "Expenses - Accommodation" at bounding box center [474, 383] width 329 height 33
type input "3000"
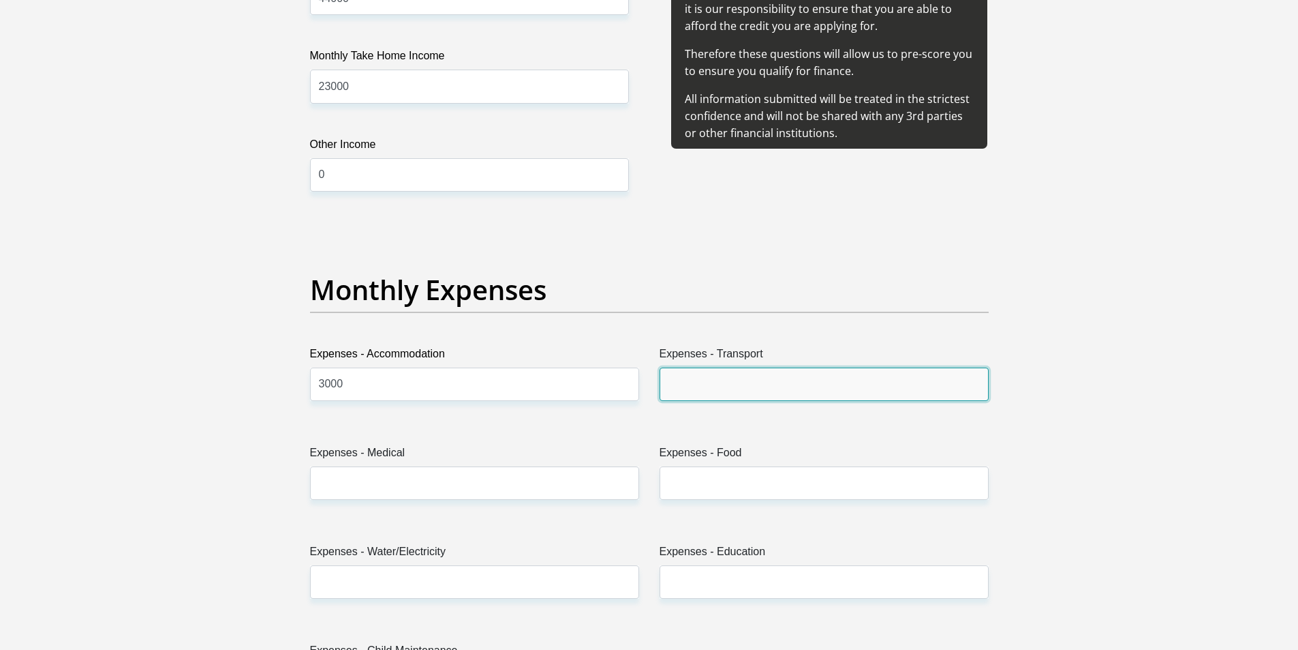
click at [720, 383] on input "Expenses - Transport" at bounding box center [824, 383] width 329 height 33
type input "2000"
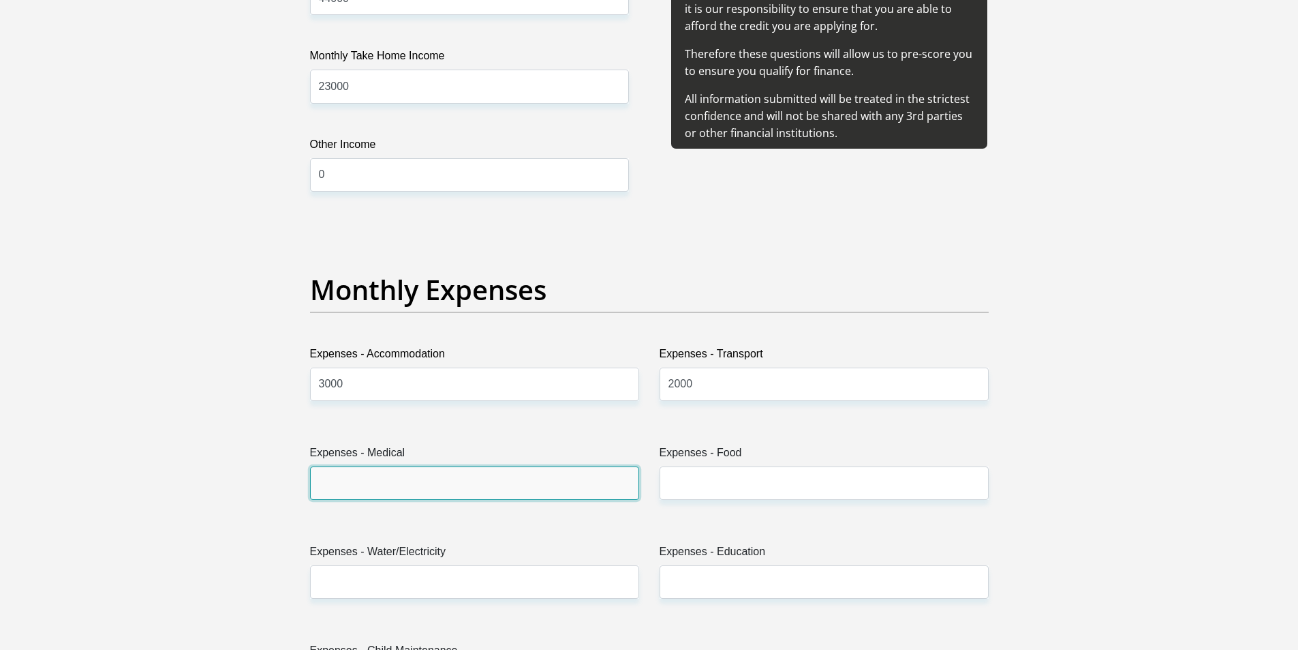
click at [429, 476] on input "Expenses - Medical" at bounding box center [474, 482] width 329 height 33
type input "0"
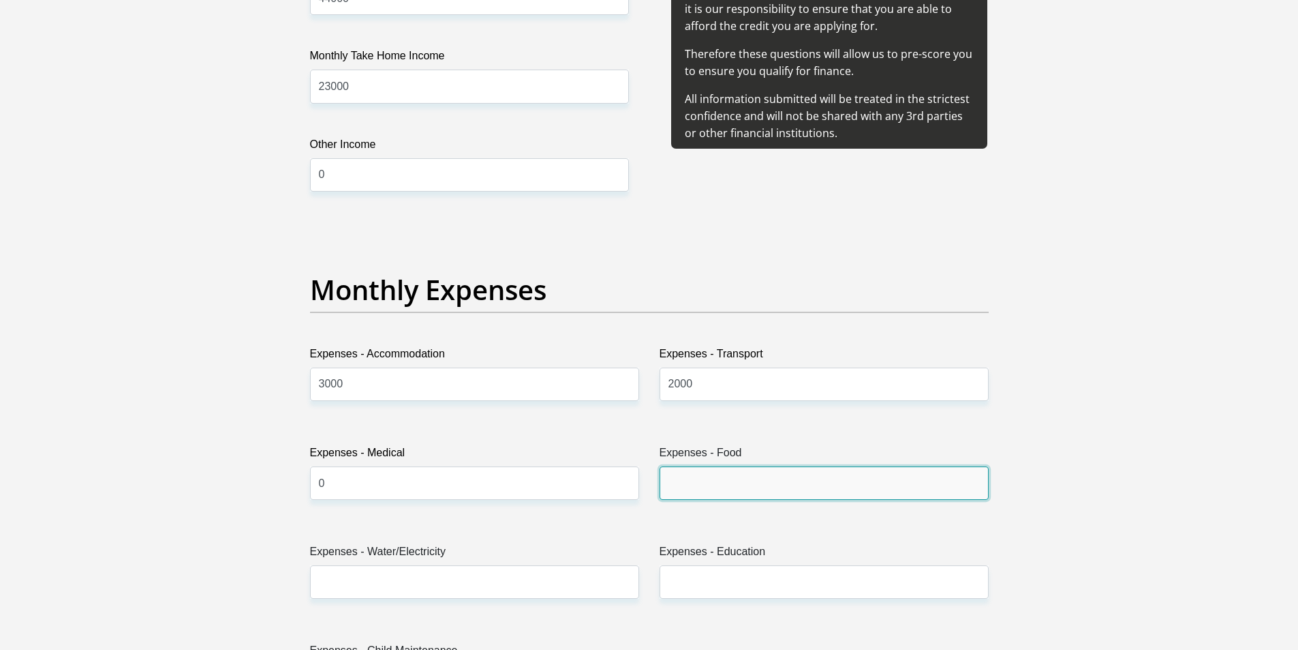
click at [712, 487] on input "Expenses - Food" at bounding box center [824, 482] width 329 height 33
type input "5000"
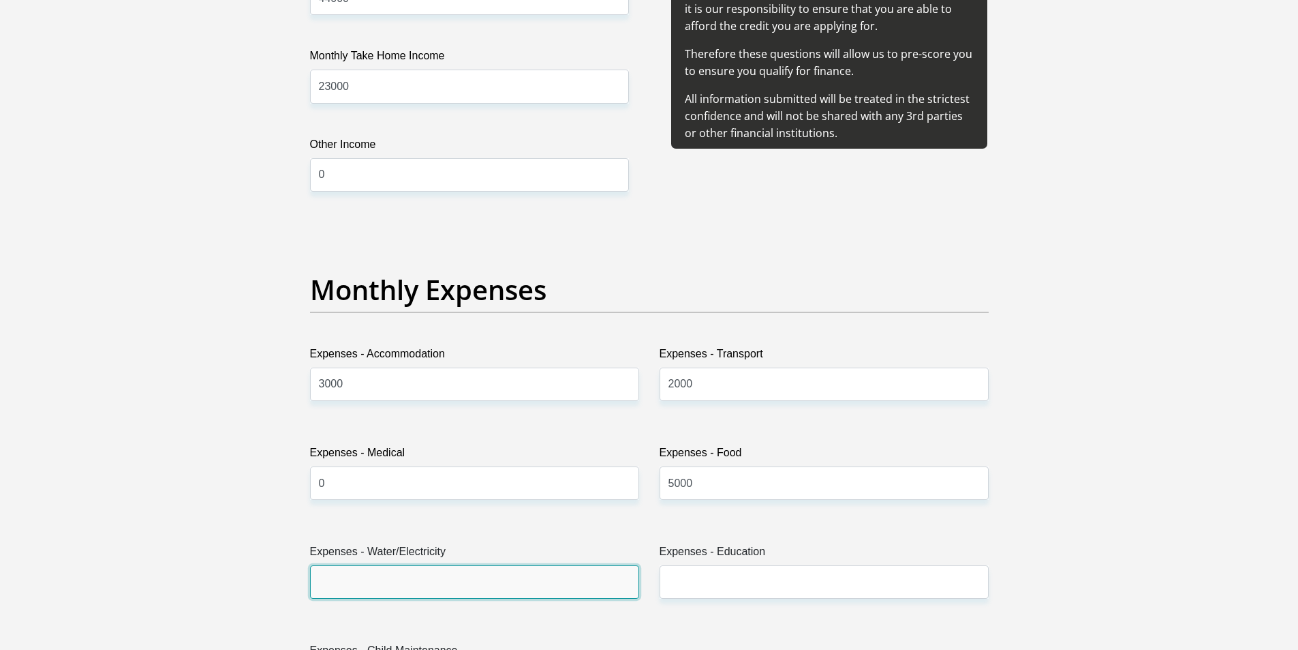
click at [414, 587] on input "Expenses - Water/Electricity" at bounding box center [474, 581] width 329 height 33
type input "0"
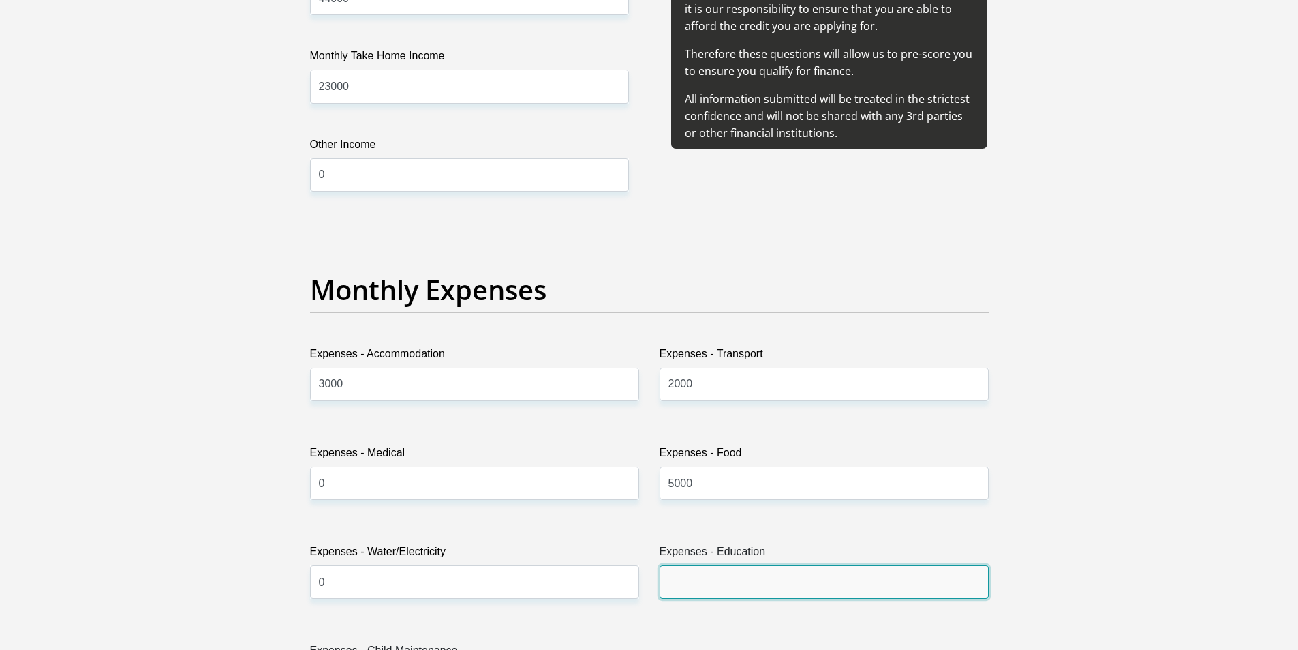
click at [727, 585] on input "Expenses - Education" at bounding box center [824, 581] width 329 height 33
type input "0"
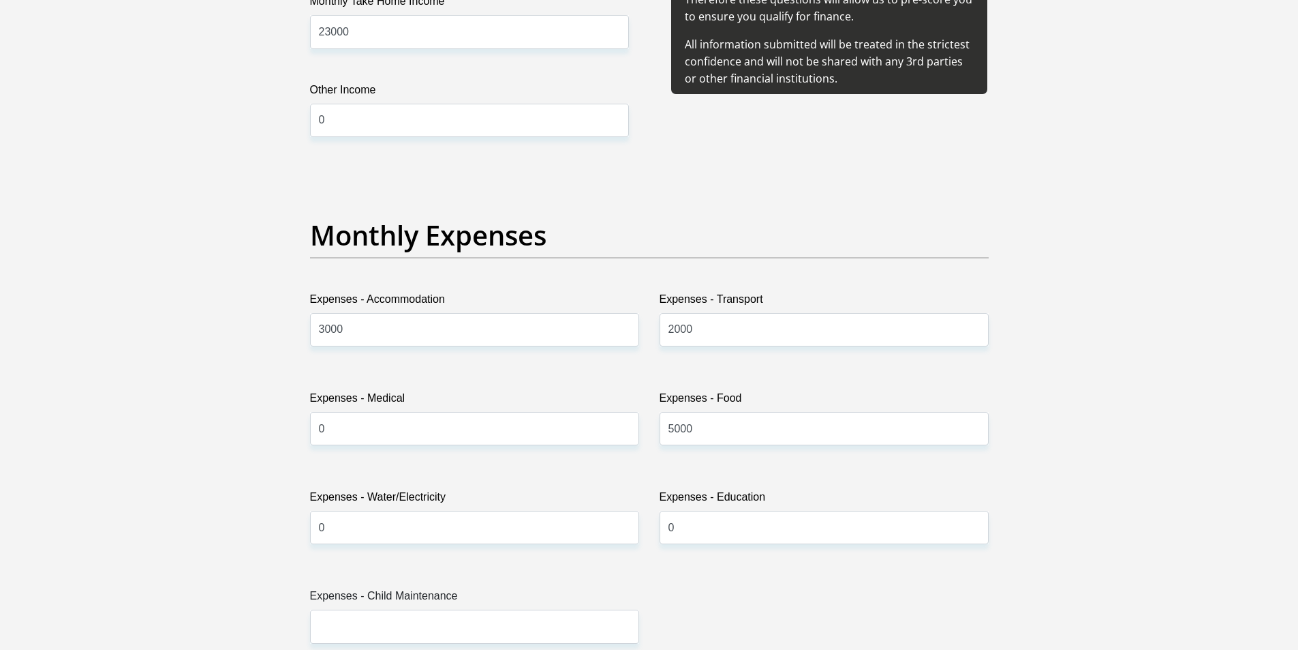
scroll to position [2045, 0]
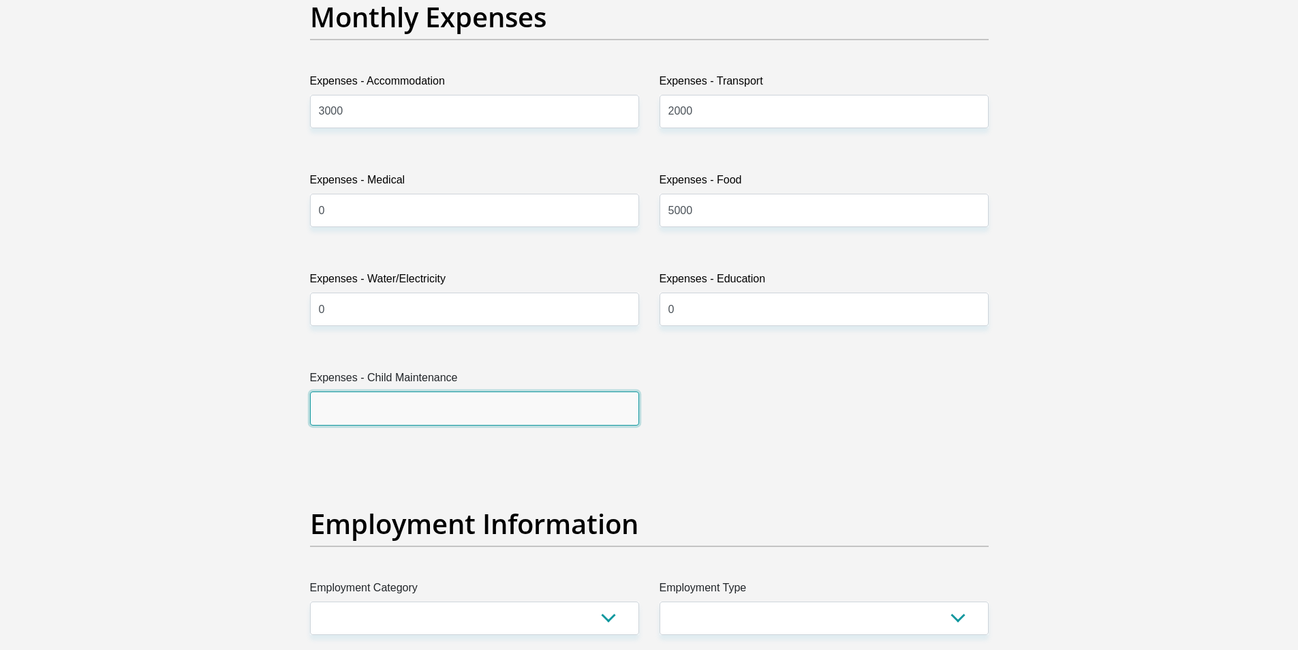
click at [361, 403] on input "Expenses - Child Maintenance" at bounding box center [474, 407] width 329 height 33
type input "0"
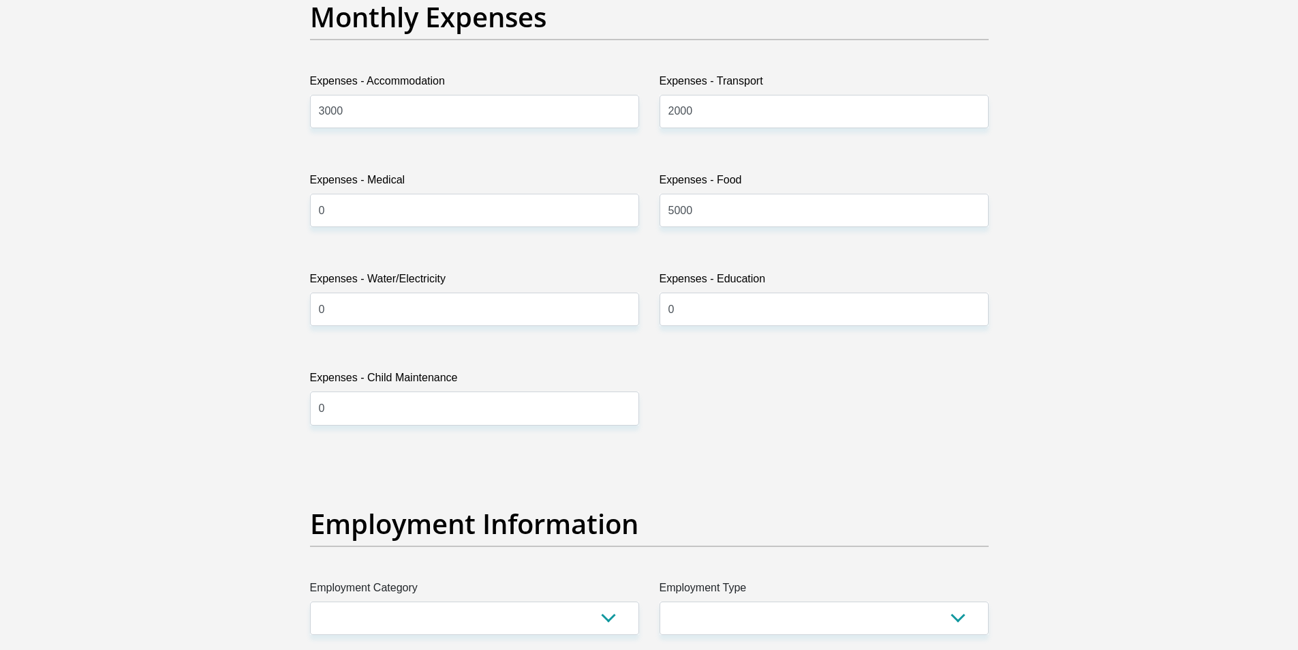
click at [903, 516] on h2 "Employment Information" at bounding box center [649, 523] width 679 height 33
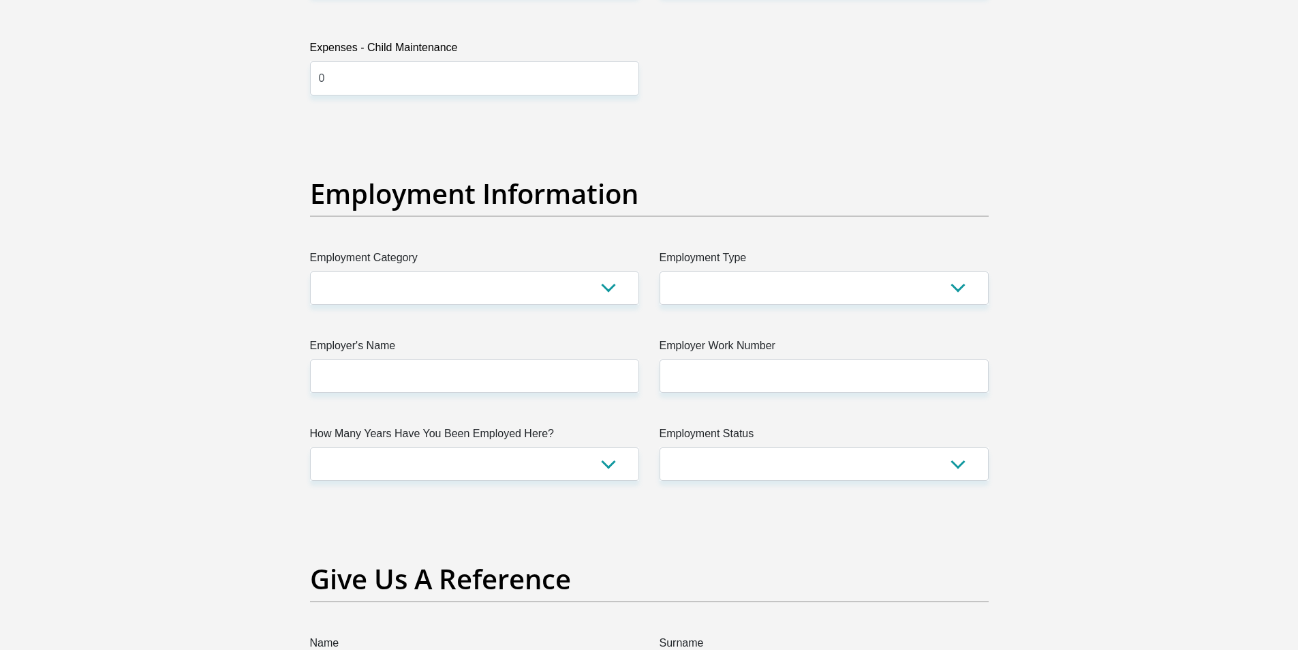
scroll to position [2385, 0]
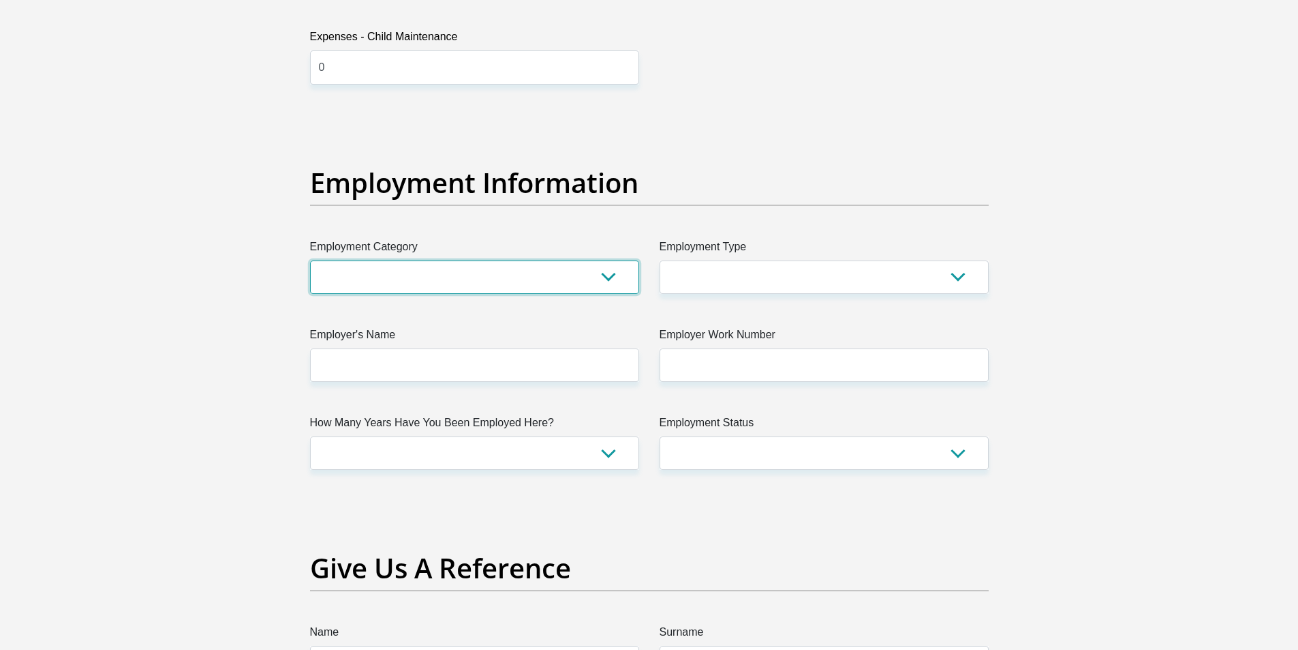
click at [611, 284] on select "AGRICULTURE ALCOHOL & TOBACCO CONSTRUCTION MATERIALS METALLURGY EQUIPMENT FOR R…" at bounding box center [474, 276] width 329 height 33
select select "68"
click at [310, 260] on select "AGRICULTURE ALCOHOL & TOBACCO CONSTRUCTION MATERIALS METALLURGY EQUIPMENT FOR R…" at bounding box center [474, 276] width 329 height 33
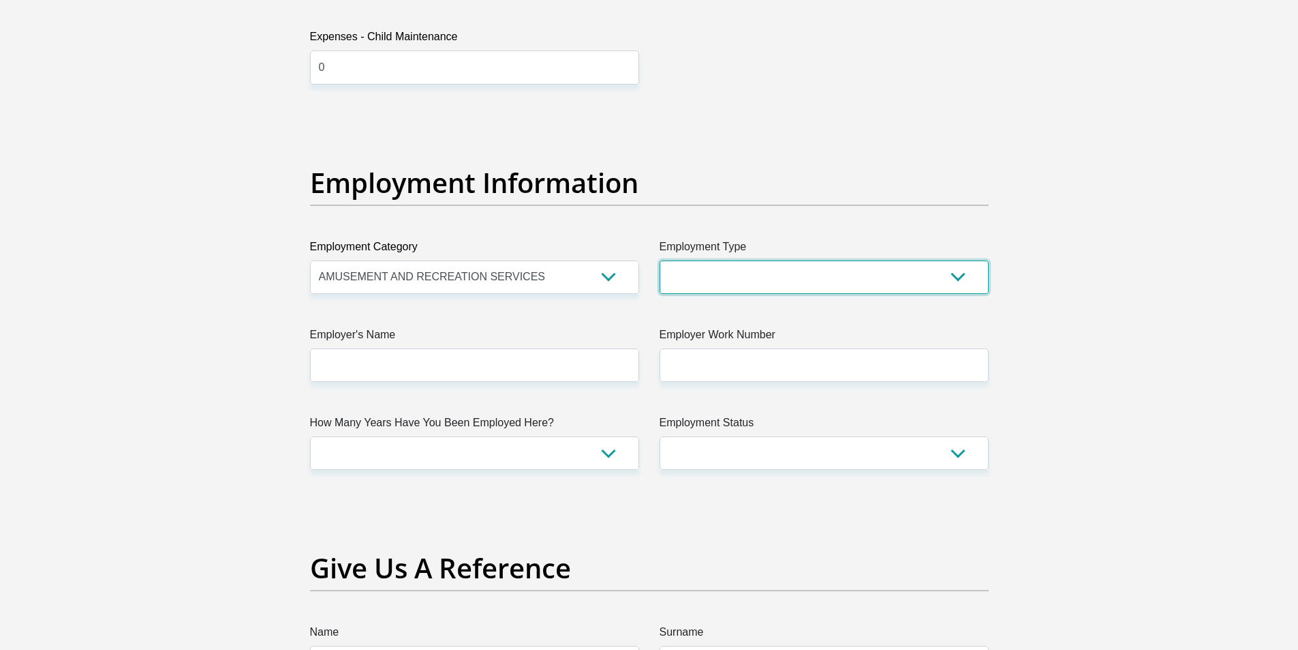
click at [805, 275] on select "College/Lecturer Craft Seller Creative Driver Executive Farmer Forces - Non Com…" at bounding box center [824, 276] width 329 height 33
select select "Manager"
click at [660, 260] on select "College/Lecturer Craft Seller Creative Driver Executive Farmer Forces - Non Com…" at bounding box center [824, 276] width 329 height 33
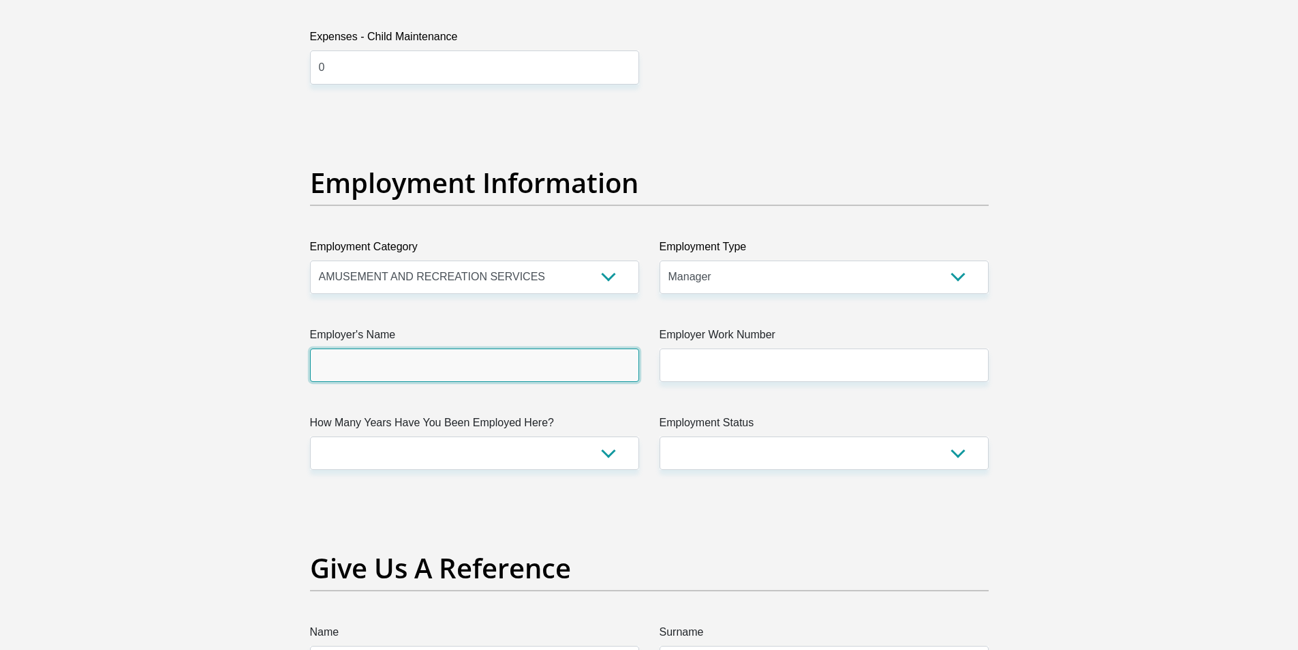
click at [438, 368] on input "Employer's Name" at bounding box center [474, 364] width 329 height 33
type input "Ethekwini"
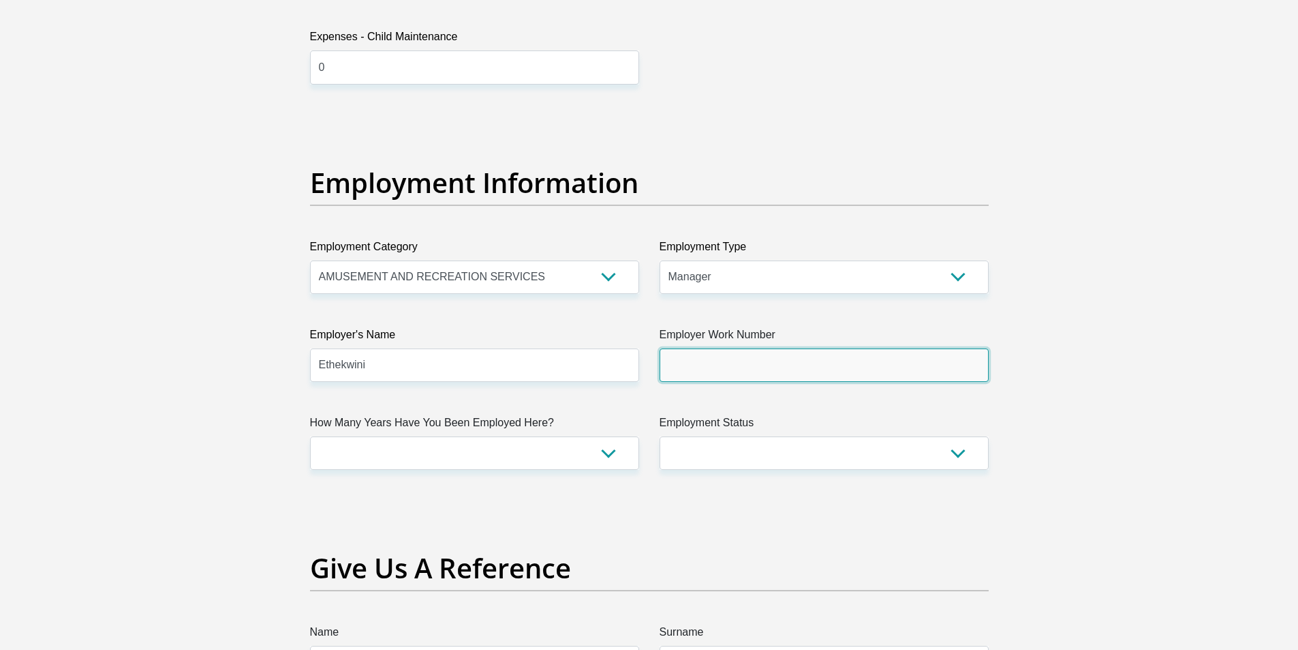
click at [731, 372] on input "Employer Work Number" at bounding box center [824, 364] width 329 height 33
type input "0313225825"
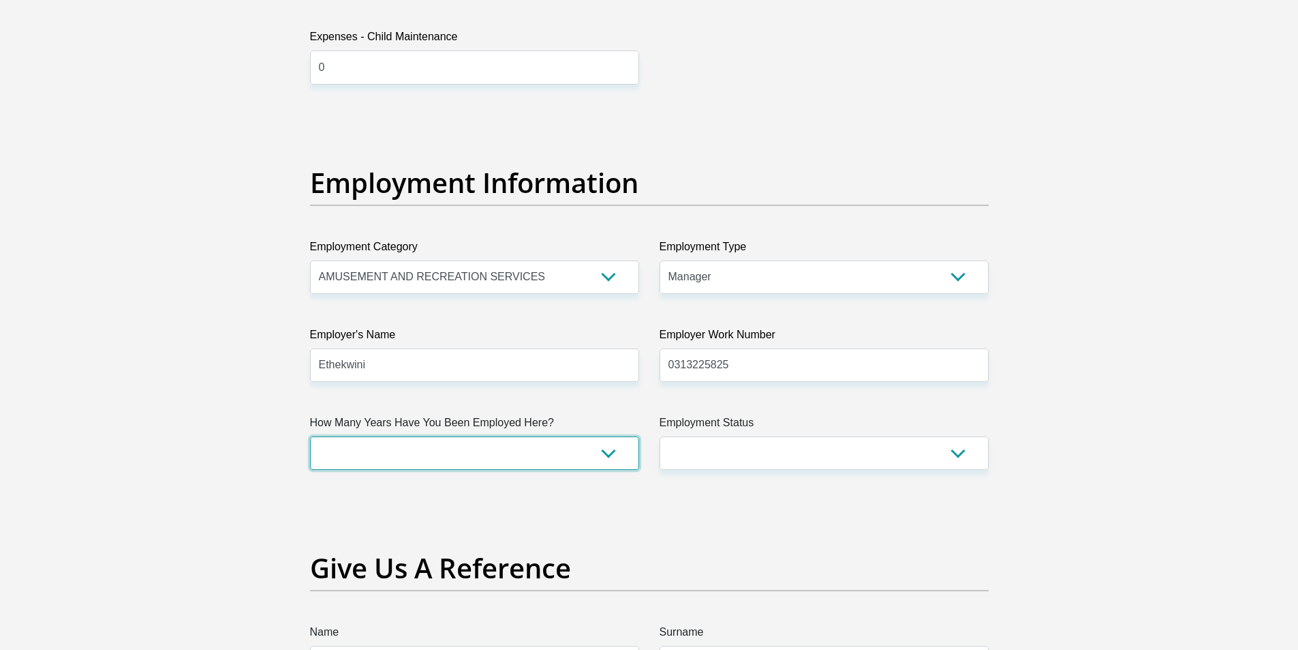
click at [577, 447] on select "less than 1 year 1-3 years 3-5 years 5+ years" at bounding box center [474, 452] width 329 height 33
select select "60"
click at [310, 436] on select "less than 1 year 1-3 years 3-5 years 5+ years" at bounding box center [474, 452] width 329 height 33
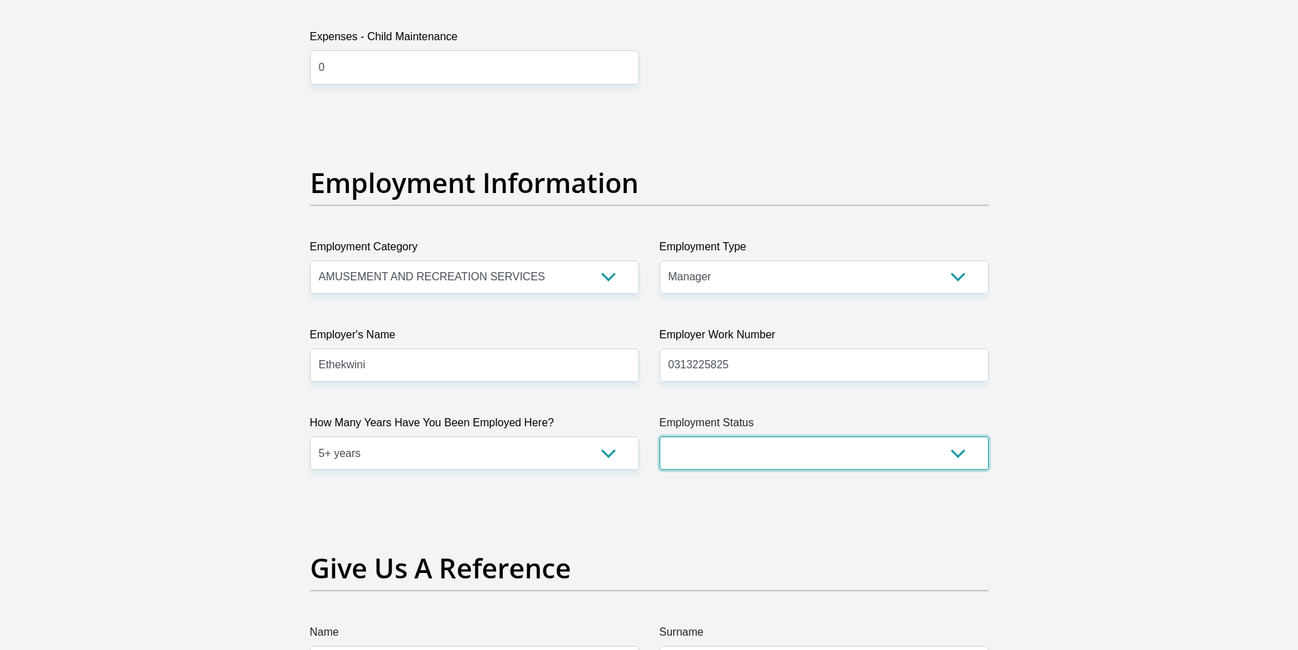
click at [851, 461] on select "Permanent/Full-time Part-time/Casual [DEMOGRAPHIC_DATA] Worker Self-Employed Ho…" at bounding box center [824, 452] width 329 height 33
select select "1"
click at [660, 436] on select "Permanent/Full-time Part-time/Casual [DEMOGRAPHIC_DATA] Worker Self-Employed Ho…" at bounding box center [824, 452] width 329 height 33
click at [1101, 396] on section "Personal Details Title Mr Ms Mrs Dr [PERSON_NAME] First Name Yashica Surname [P…" at bounding box center [649, 83] width 1298 height 4816
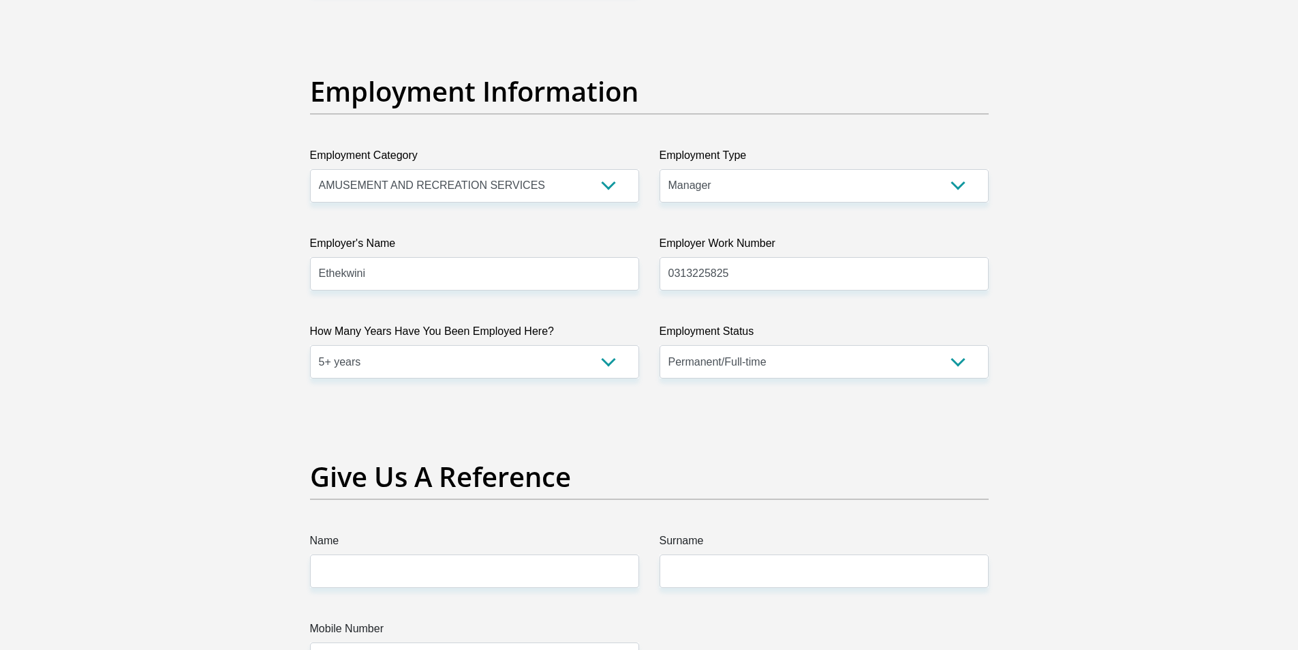
scroll to position [2658, 0]
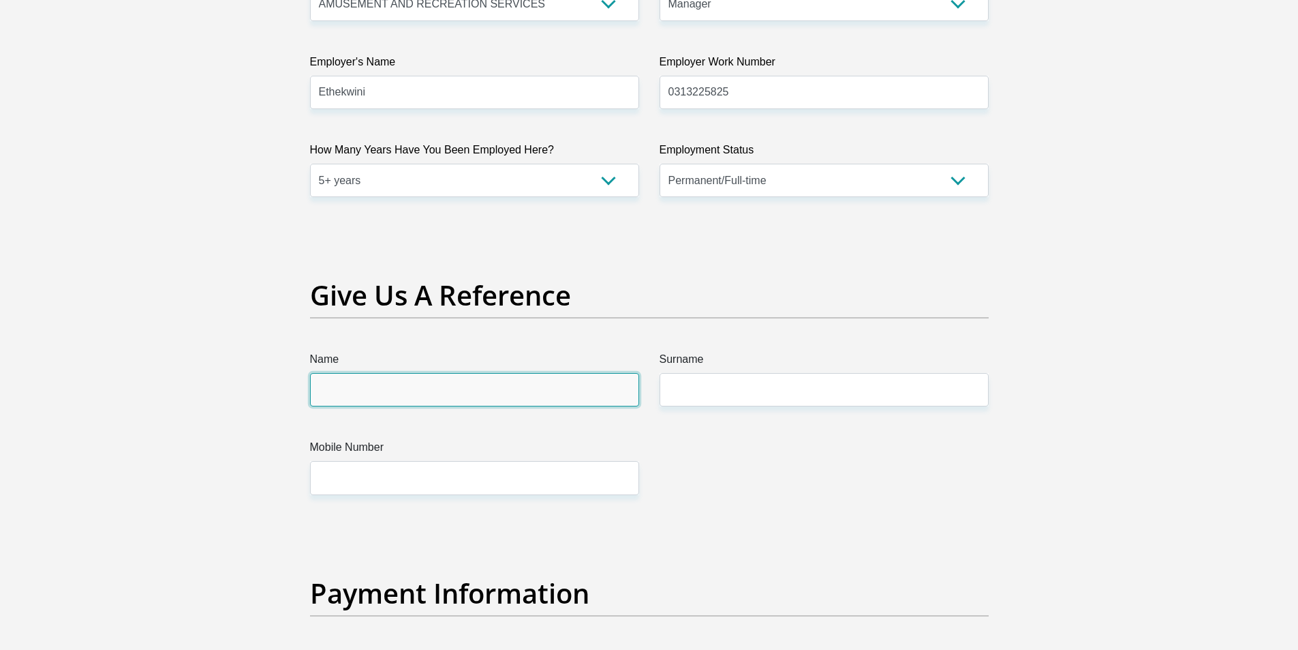
click at [352, 387] on input "Name" at bounding box center [474, 389] width 329 height 33
type input "[PERSON_NAME]"
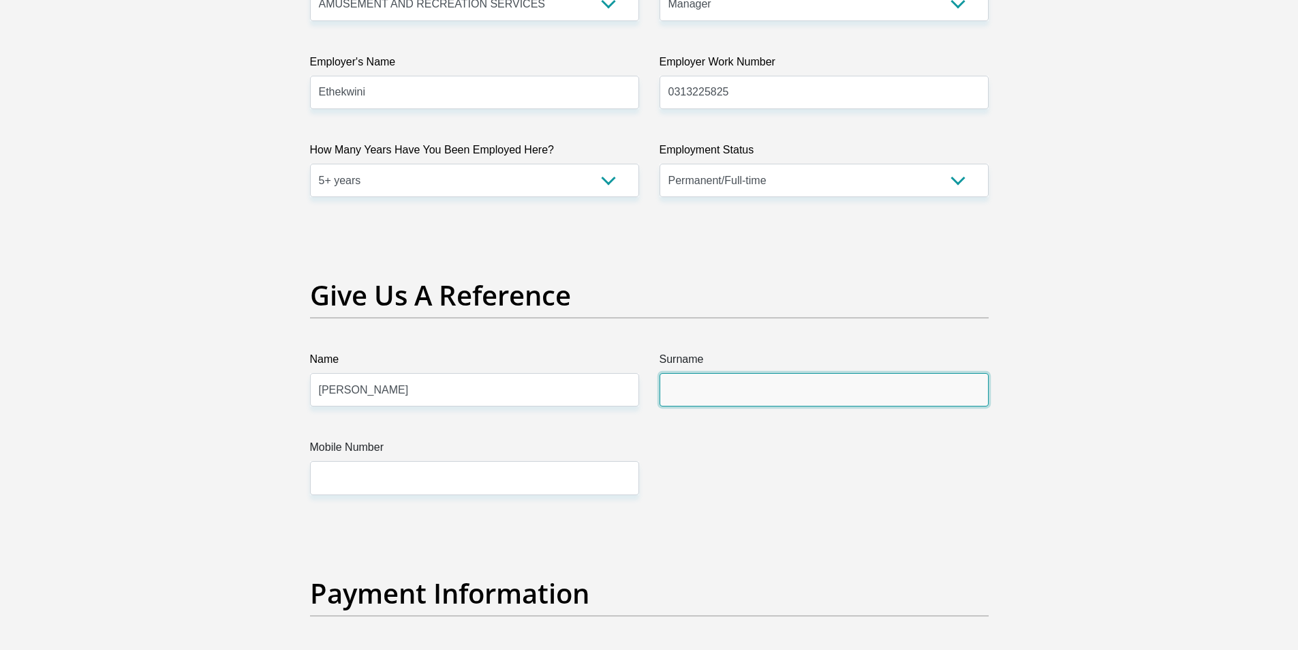
click at [756, 404] on input "Surname" at bounding box center [824, 389] width 329 height 33
type input "Moodley"
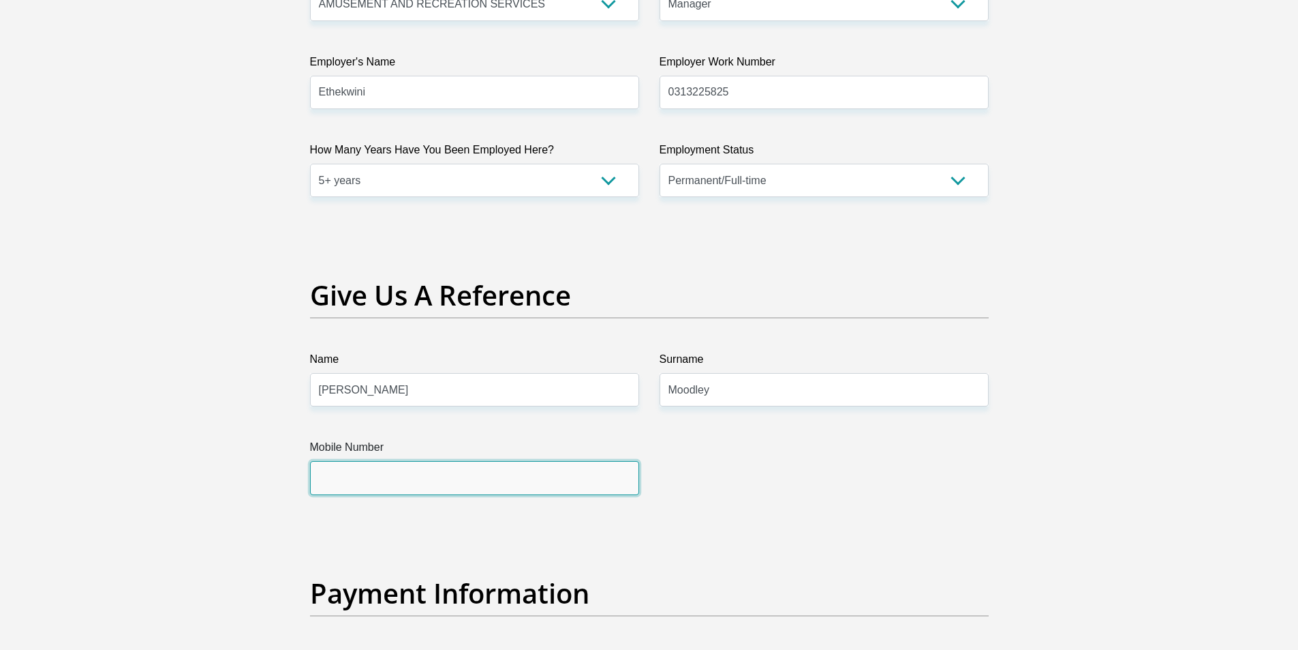
click at [391, 474] on input "Mobile Number" at bounding box center [474, 477] width 329 height 33
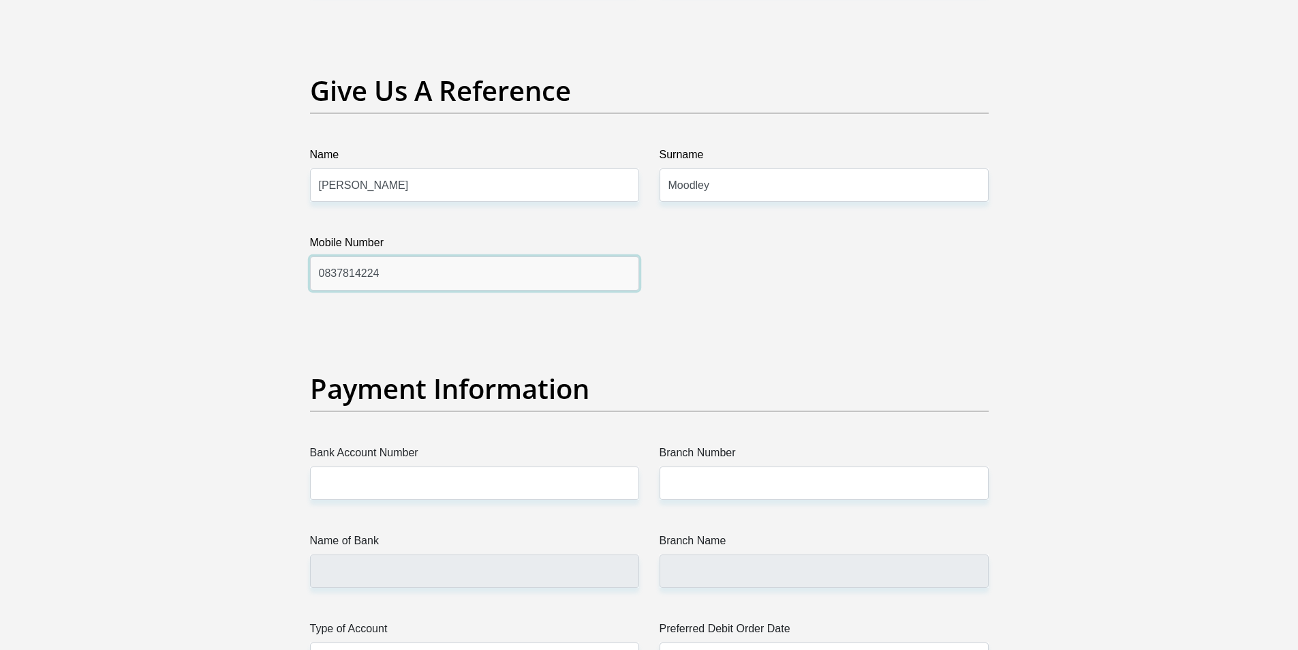
scroll to position [2931, 0]
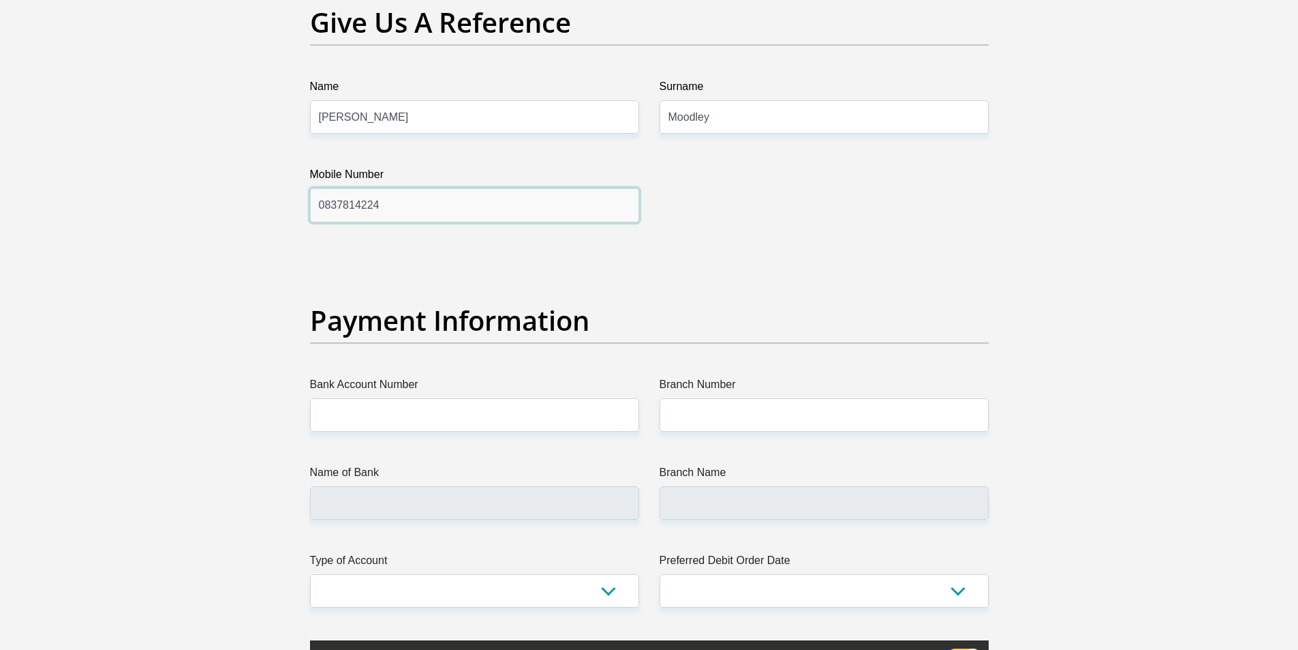
type input "0837814224"
click at [501, 415] on input "Bank Account Number" at bounding box center [474, 414] width 329 height 33
type input "0"
click at [677, 416] on input "Branch Number" at bounding box center [824, 414] width 329 height 33
paste input "051001"
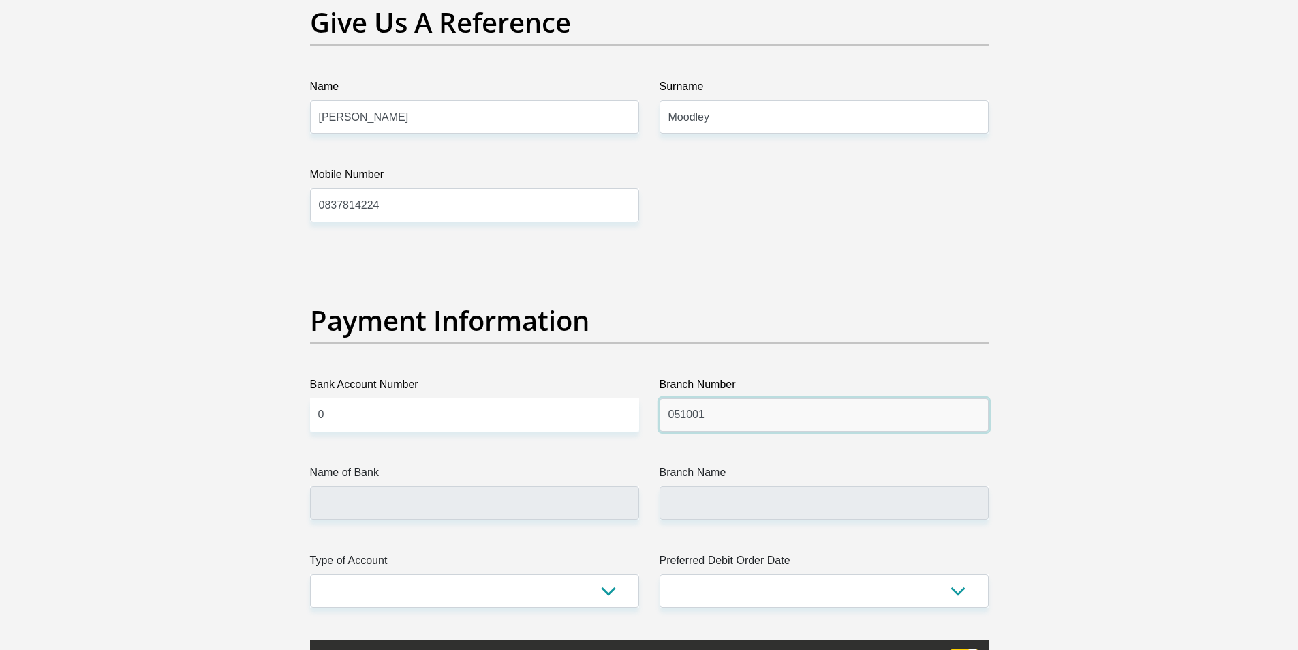
type input "051001"
click at [347, 414] on input "0" at bounding box center [474, 414] width 329 height 33
type input "STANDARD BANK"
type input "STANDARD BANK [GEOGRAPHIC_DATA]"
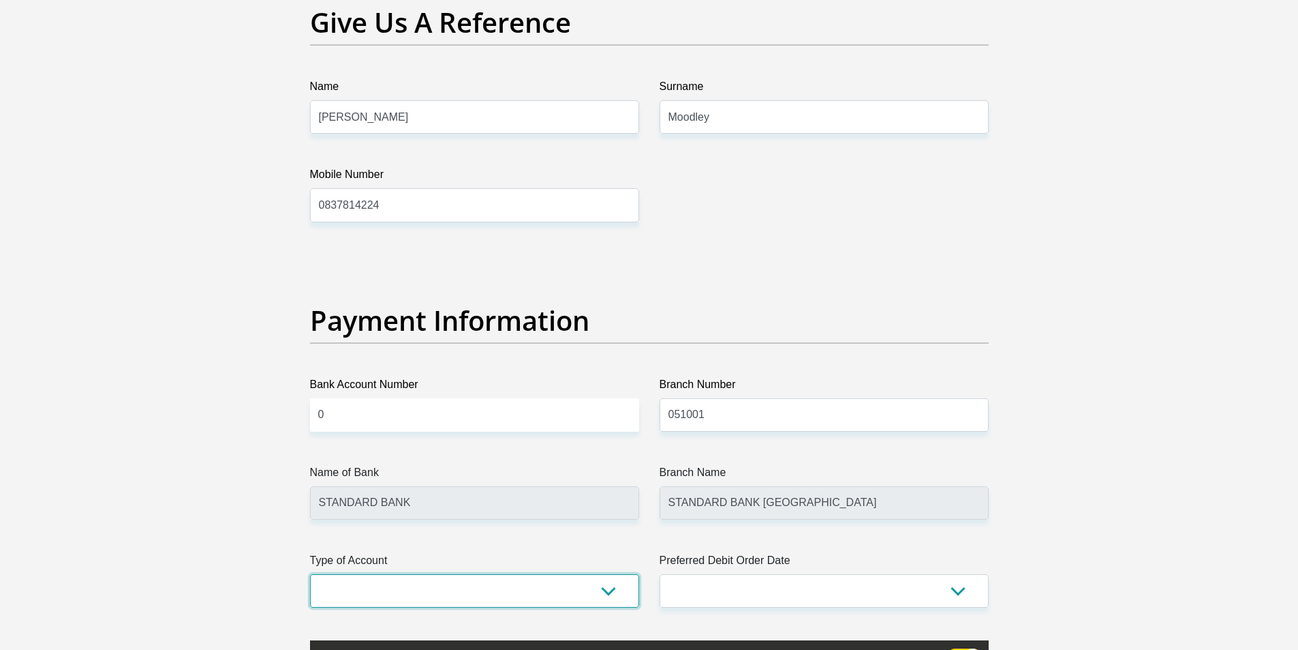
click at [609, 594] on select "Cheque Savings" at bounding box center [474, 590] width 329 height 33
select select "CUR"
click at [310, 574] on select "Cheque Savings" at bounding box center [474, 590] width 329 height 33
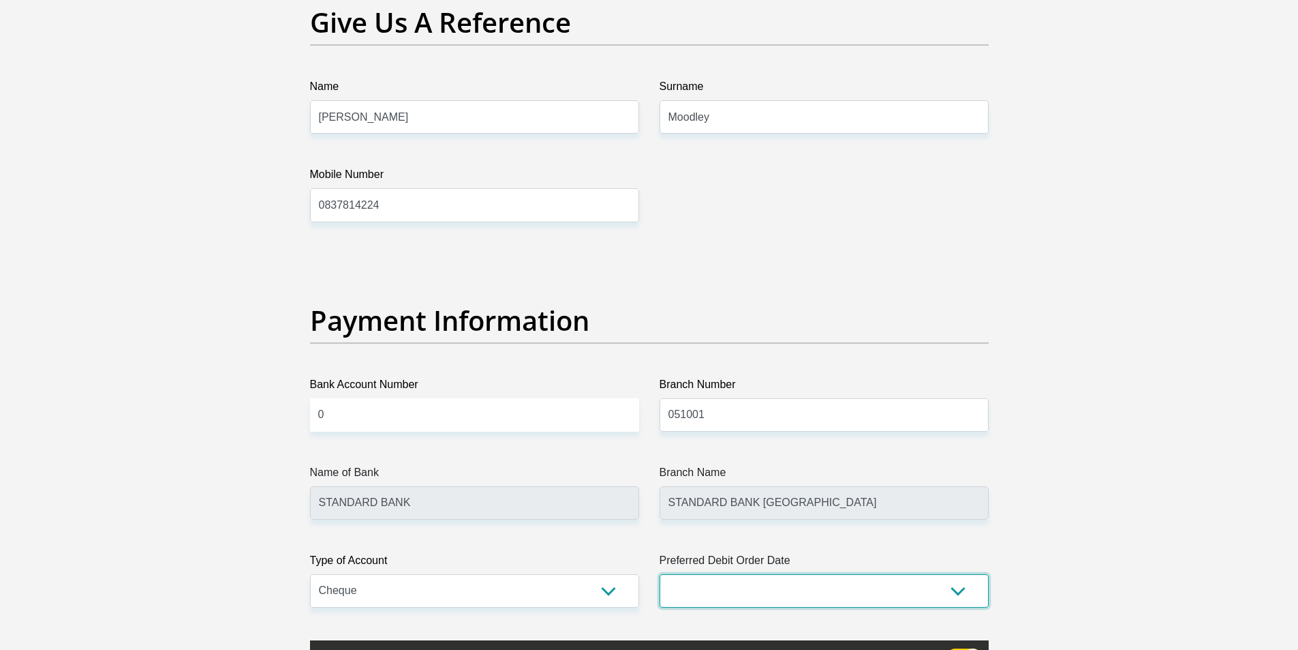
click at [950, 592] on select "1st 2nd 3rd 4th 5th 7th 18th 19th 20th 21st 22nd 23rd 24th 25th 26th 27th 28th …" at bounding box center [824, 590] width 329 height 33
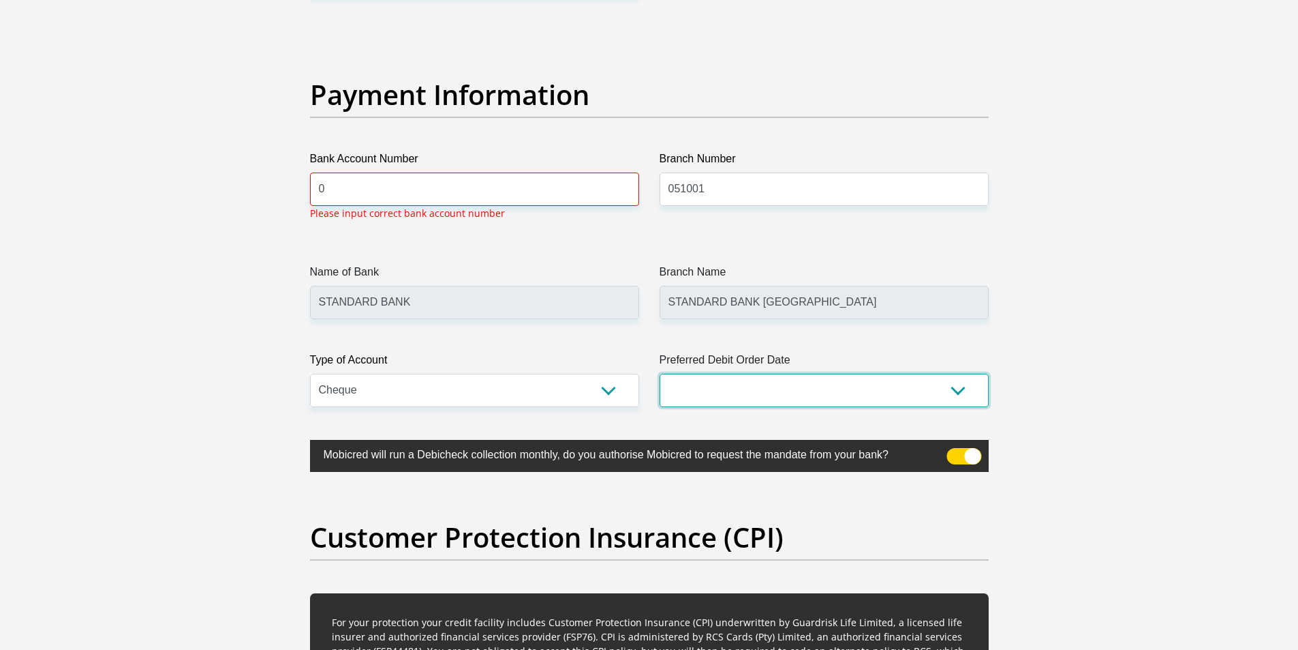
scroll to position [3158, 0]
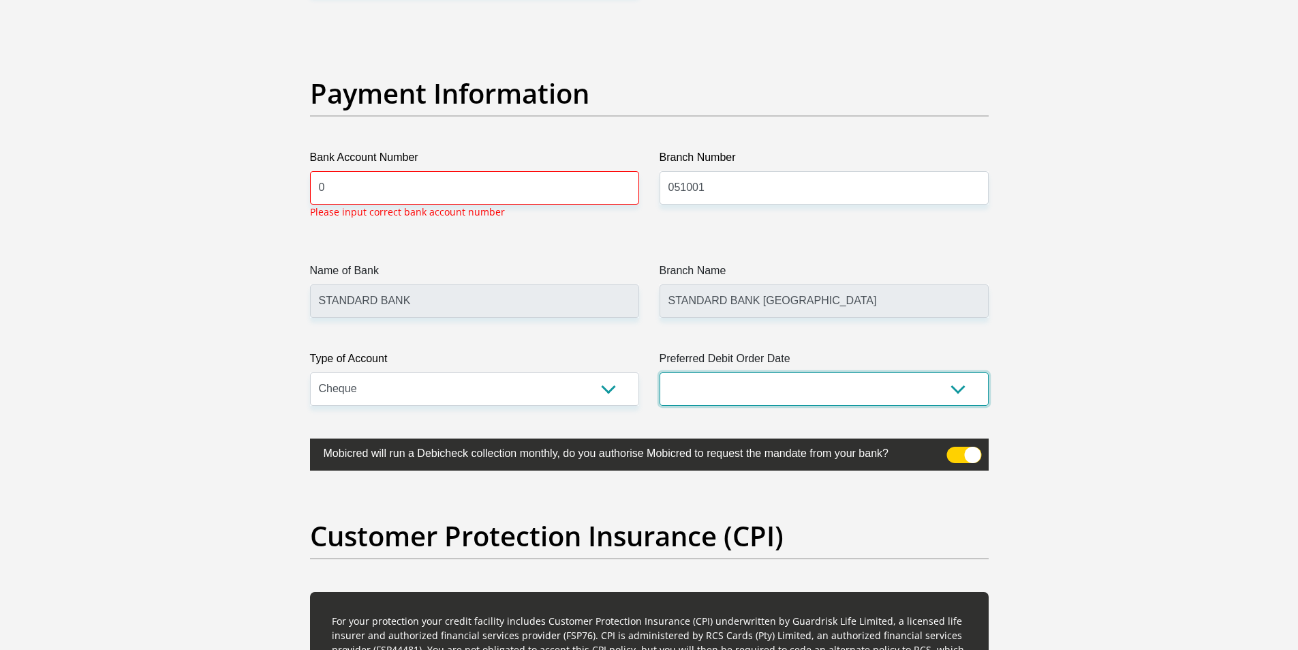
select select "27"
click at [660, 372] on select "1st 2nd 3rd 4th 5th 7th 18th 19th 20th 21st 22nd 23rd 24th 25th 26th 27th 28th …" at bounding box center [824, 388] width 329 height 33
click at [395, 189] on input "0" at bounding box center [474, 187] width 329 height 33
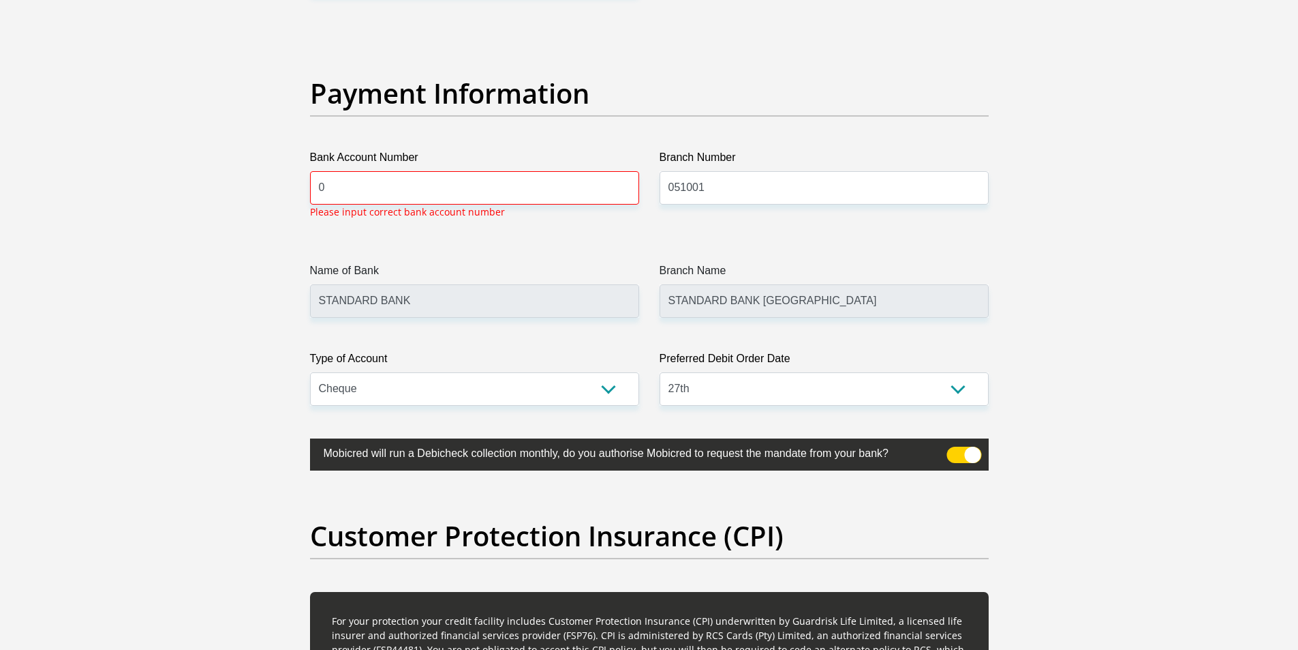
click at [958, 453] on span at bounding box center [964, 454] width 35 height 16
click at [955, 450] on input "checkbox" at bounding box center [955, 450] width 0 height 0
click at [958, 453] on span at bounding box center [964, 454] width 35 height 16
click at [955, 450] on input "checkbox" at bounding box center [955, 450] width 0 height 0
click at [360, 191] on input "0" at bounding box center [474, 187] width 329 height 33
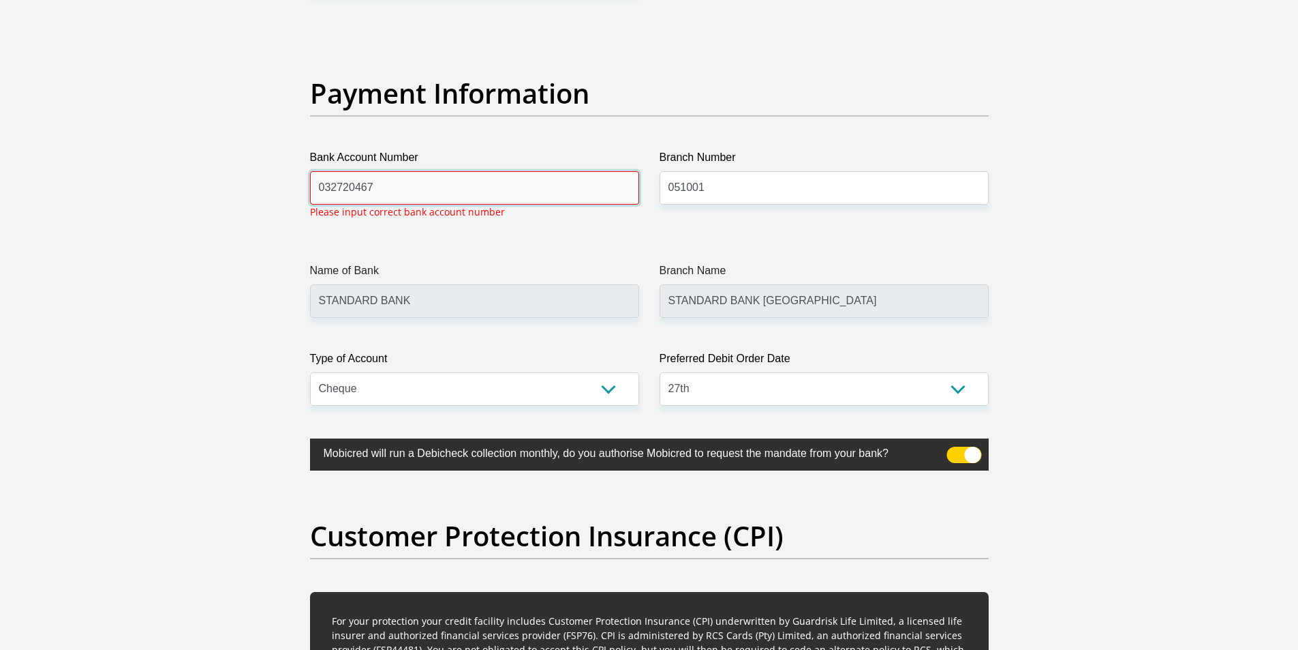
type input "032720467"
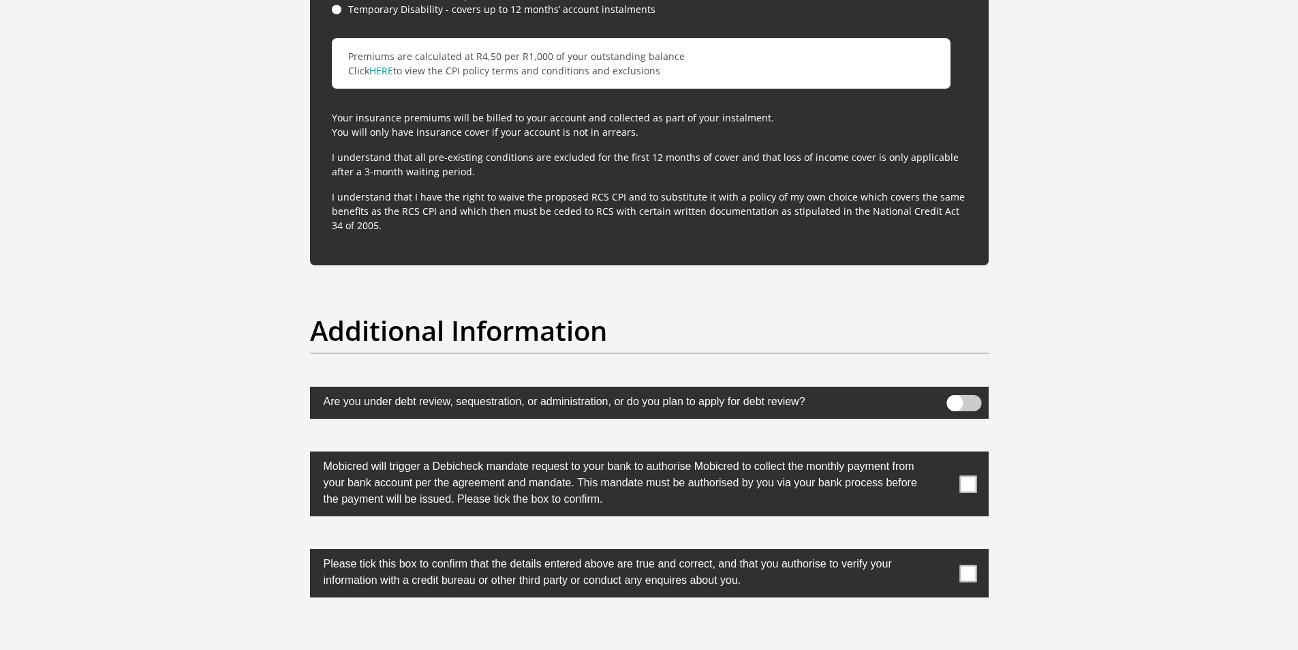
scroll to position [4044, 0]
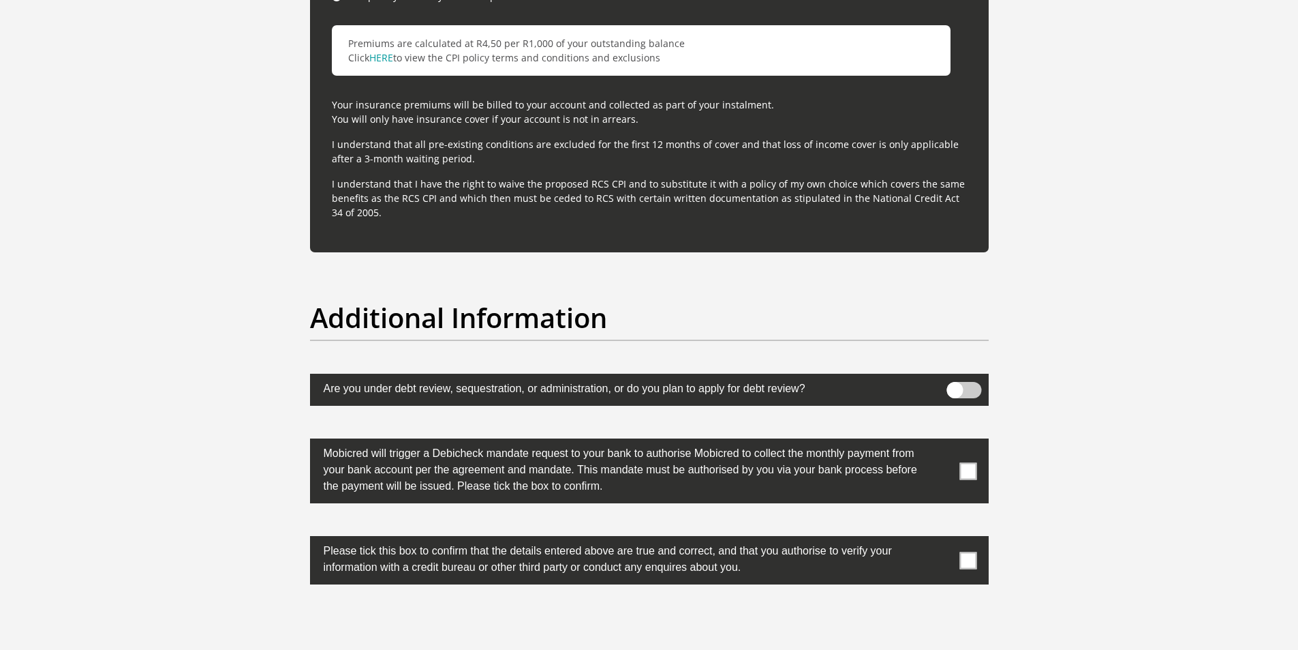
click at [964, 474] on span at bounding box center [968, 470] width 17 height 17
click at [941, 442] on input "checkbox" at bounding box center [941, 442] width 0 height 0
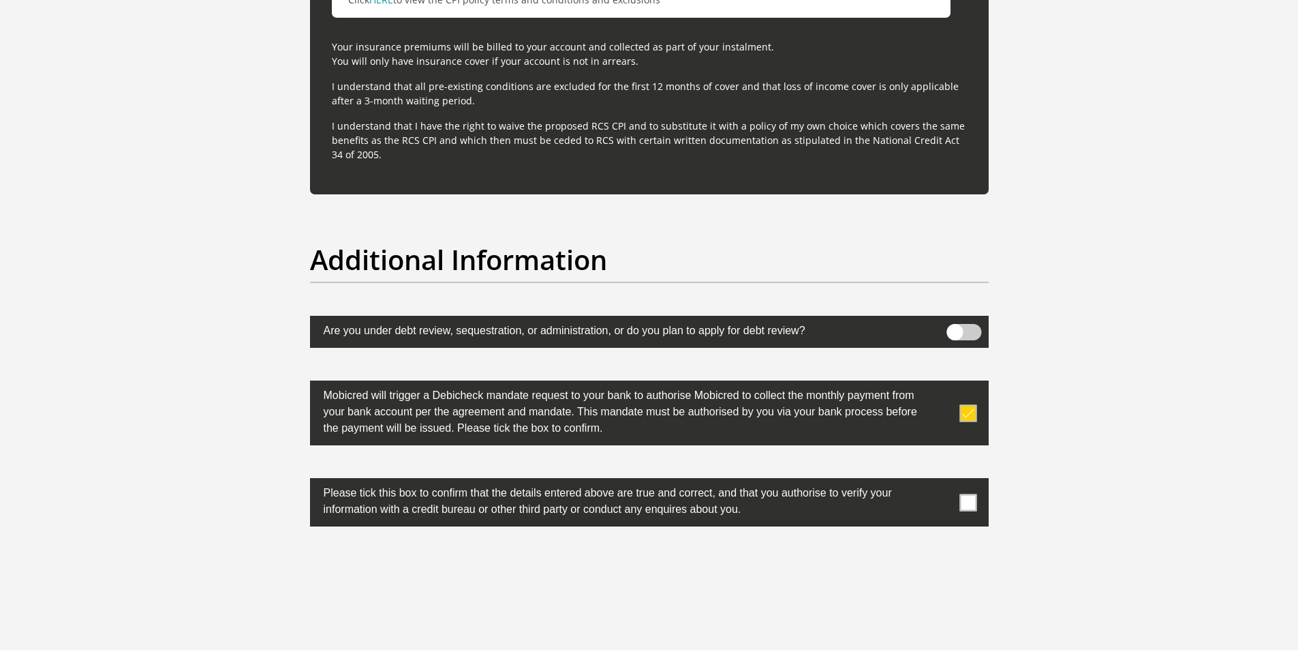
scroll to position [4180, 0]
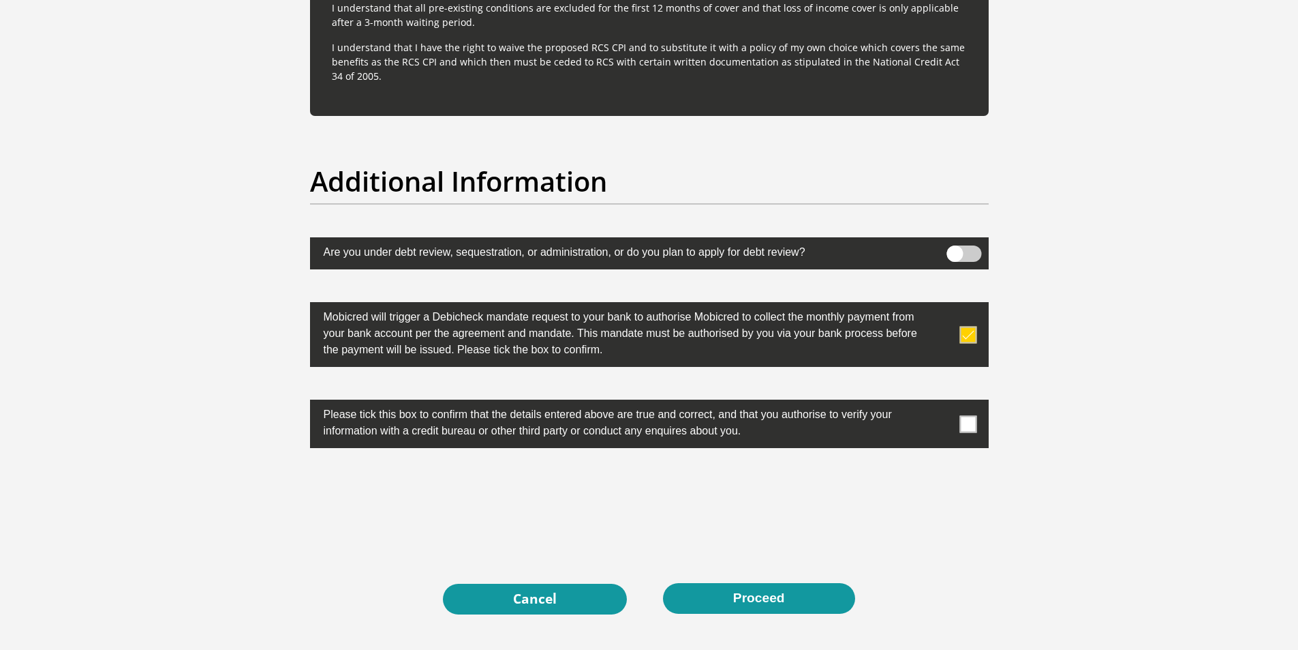
click at [968, 427] on span at bounding box center [968, 423] width 17 height 17
click at [941, 403] on input "checkbox" at bounding box center [941, 403] width 0 height 0
click at [754, 603] on button "Proceed" at bounding box center [759, 598] width 192 height 31
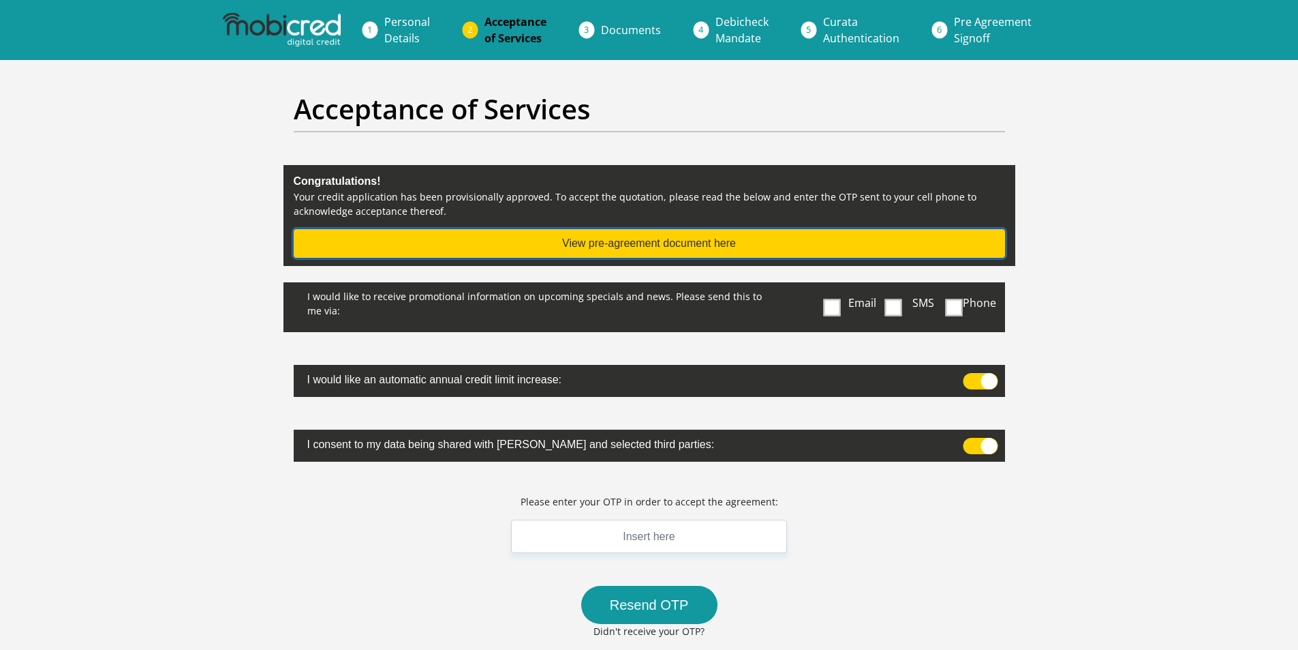
click at [658, 241] on button "View pre-agreement document here" at bounding box center [650, 243] width 712 height 29
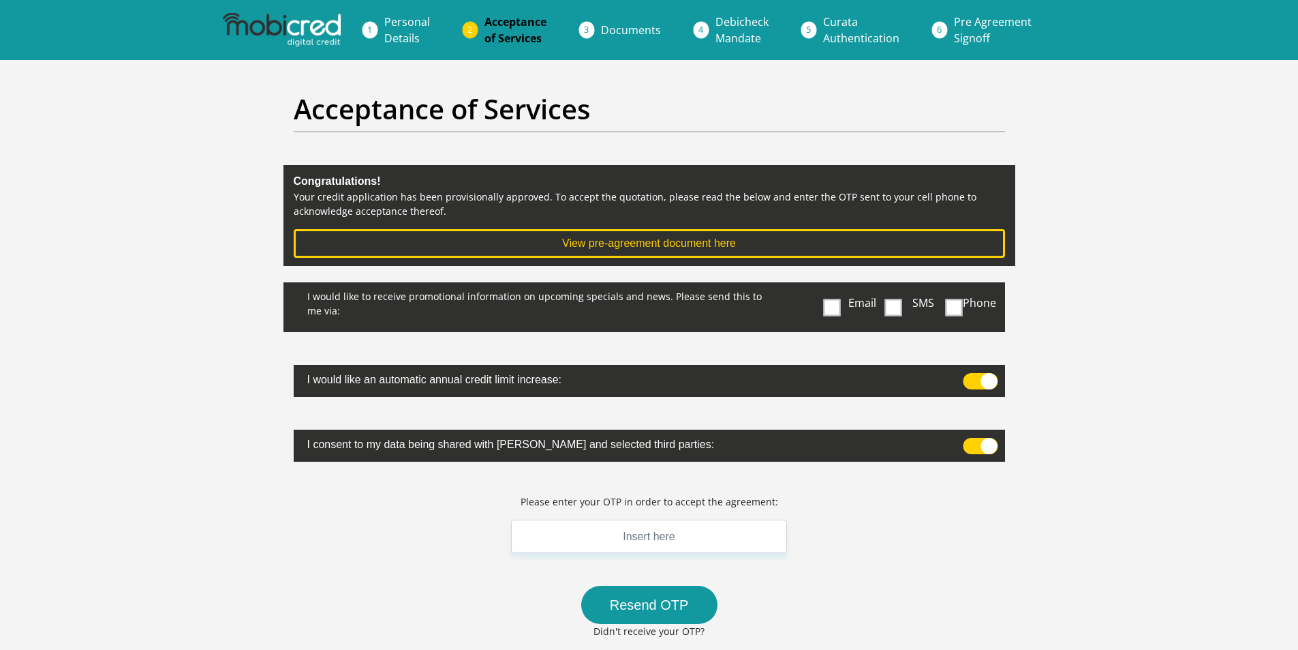
click at [404, 22] on span "Personal Details" at bounding box center [407, 29] width 46 height 31
click at [386, 29] on link "Personal Details" at bounding box center [406, 30] width 67 height 44
click at [509, 29] on span "Acceptance of Services" at bounding box center [516, 29] width 62 height 31
click at [598, 32] on link "Documents" at bounding box center [631, 29] width 82 height 27
click at [303, 28] on img at bounding box center [281, 30] width 117 height 34
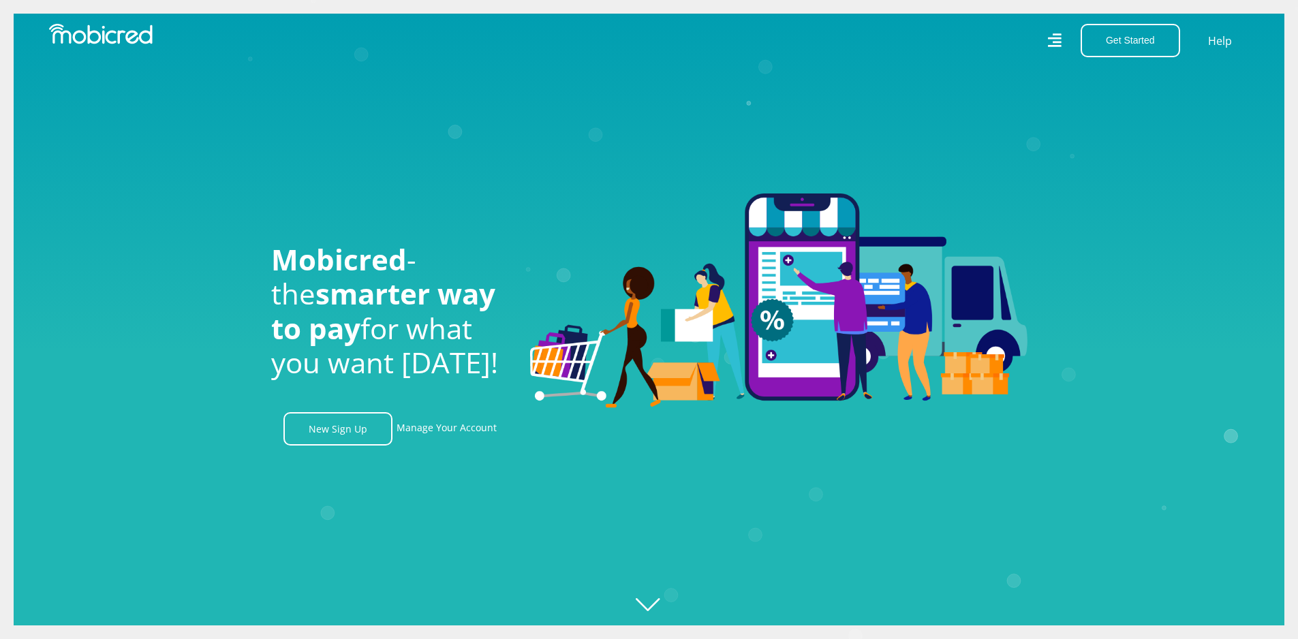
scroll to position [0, 971]
